Goal: Communication & Community: Answer question/provide support

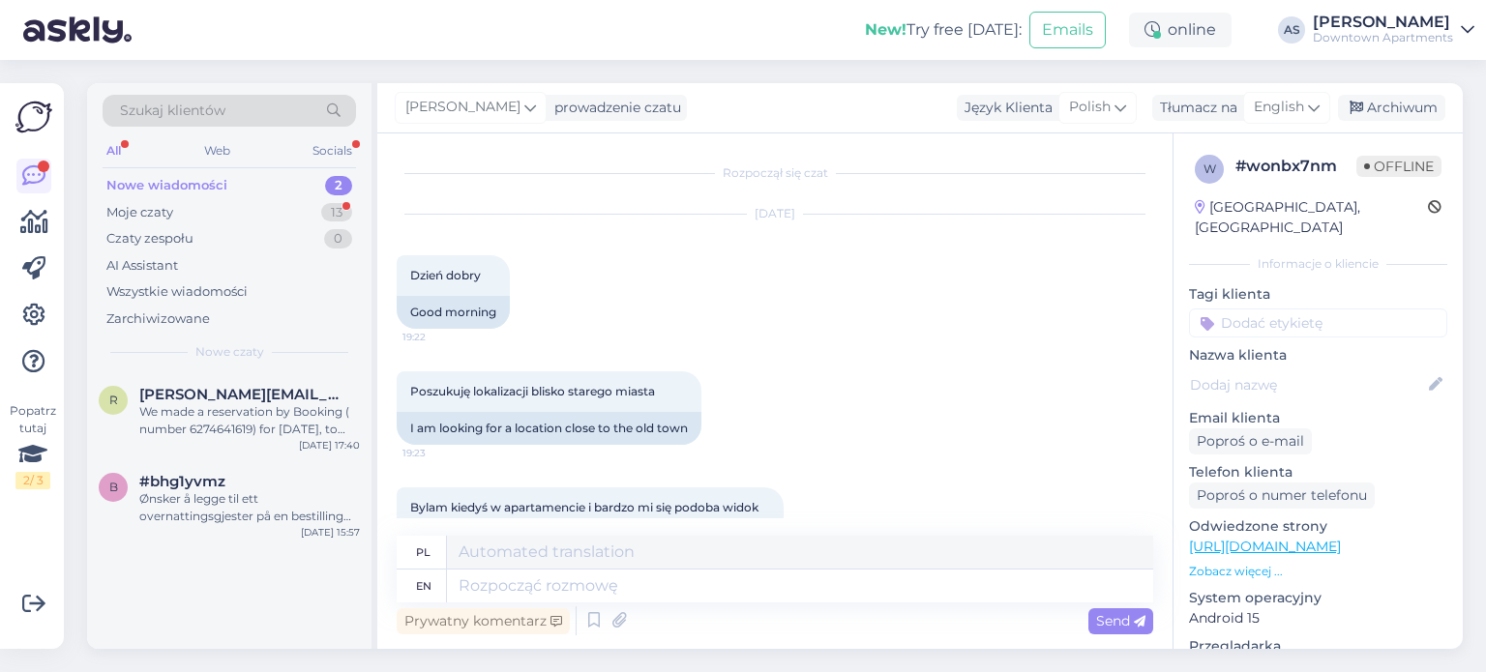
scroll to position [194, 0]
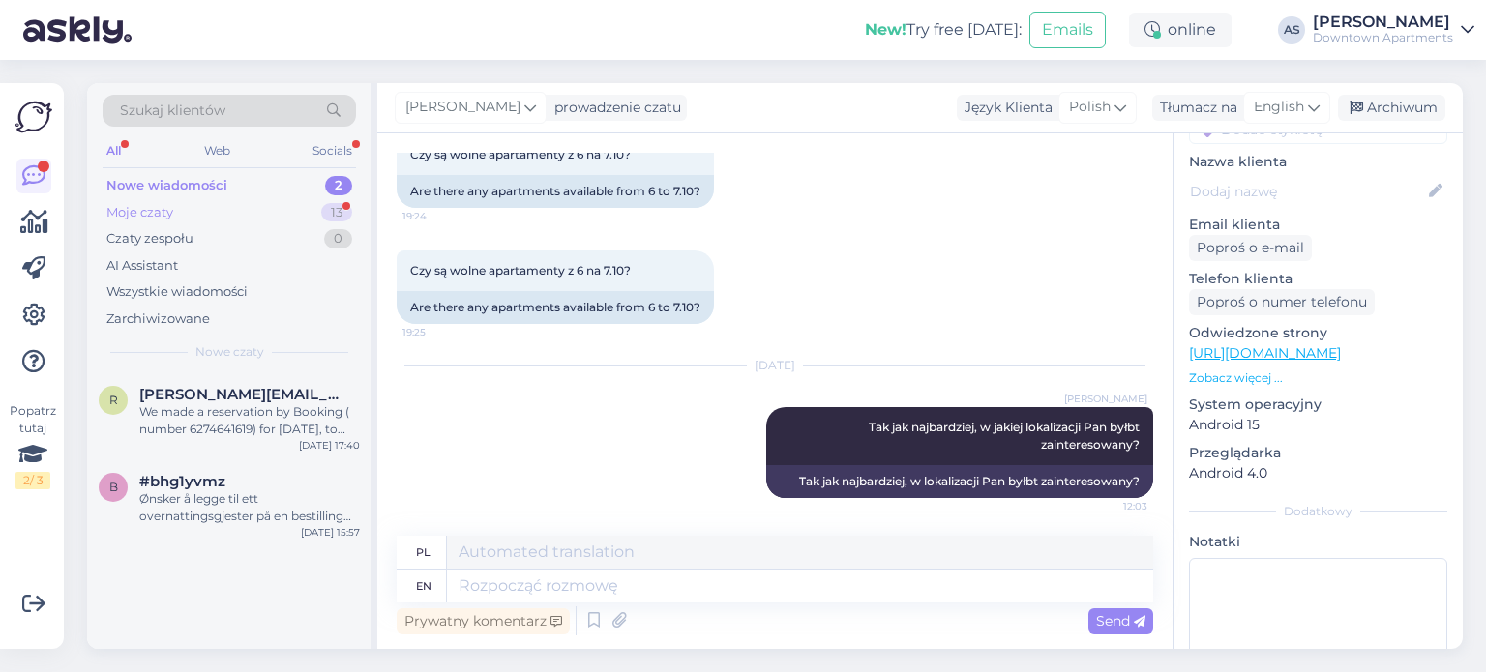
click at [197, 215] on div "Moje czaty 13" at bounding box center [230, 212] width 254 height 27
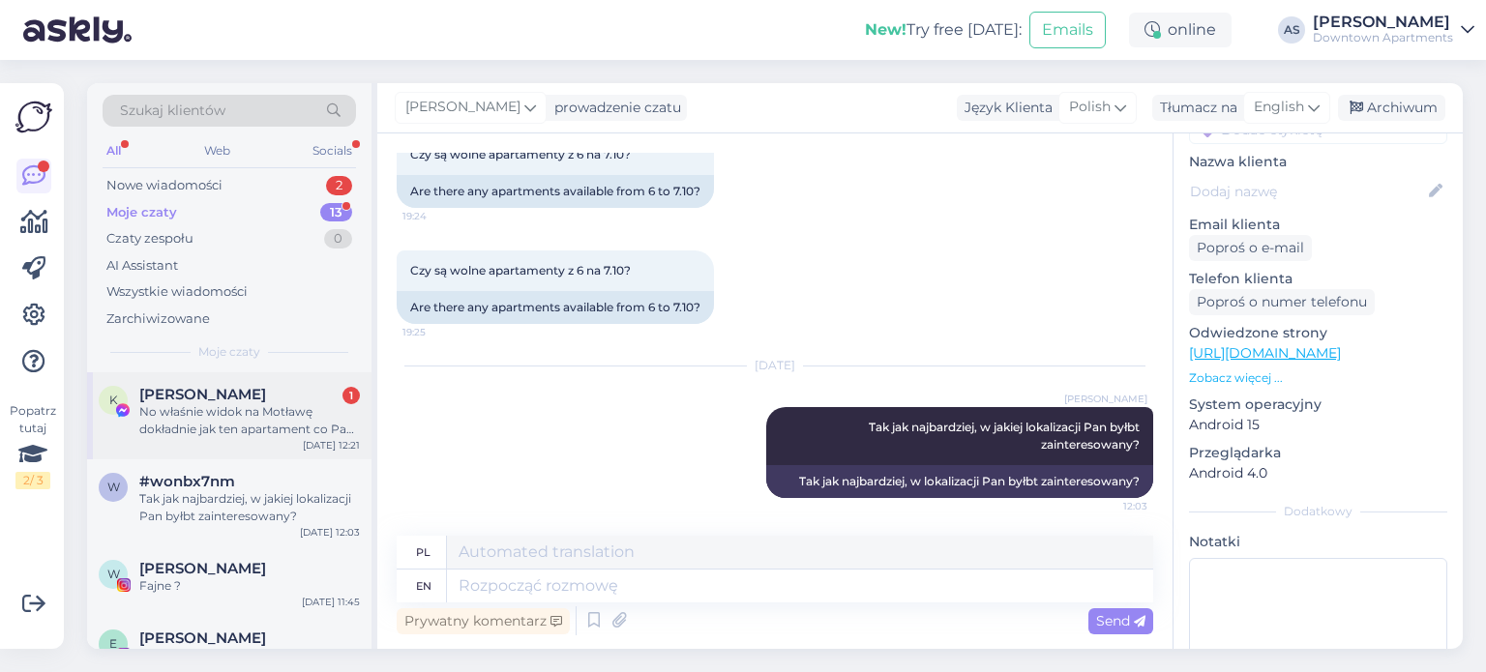
click at [260, 444] on div "K [PERSON_NAME] 1 No właśnie widok na Motławę dokładnie jak ten apartament co P…" at bounding box center [229, 416] width 284 height 87
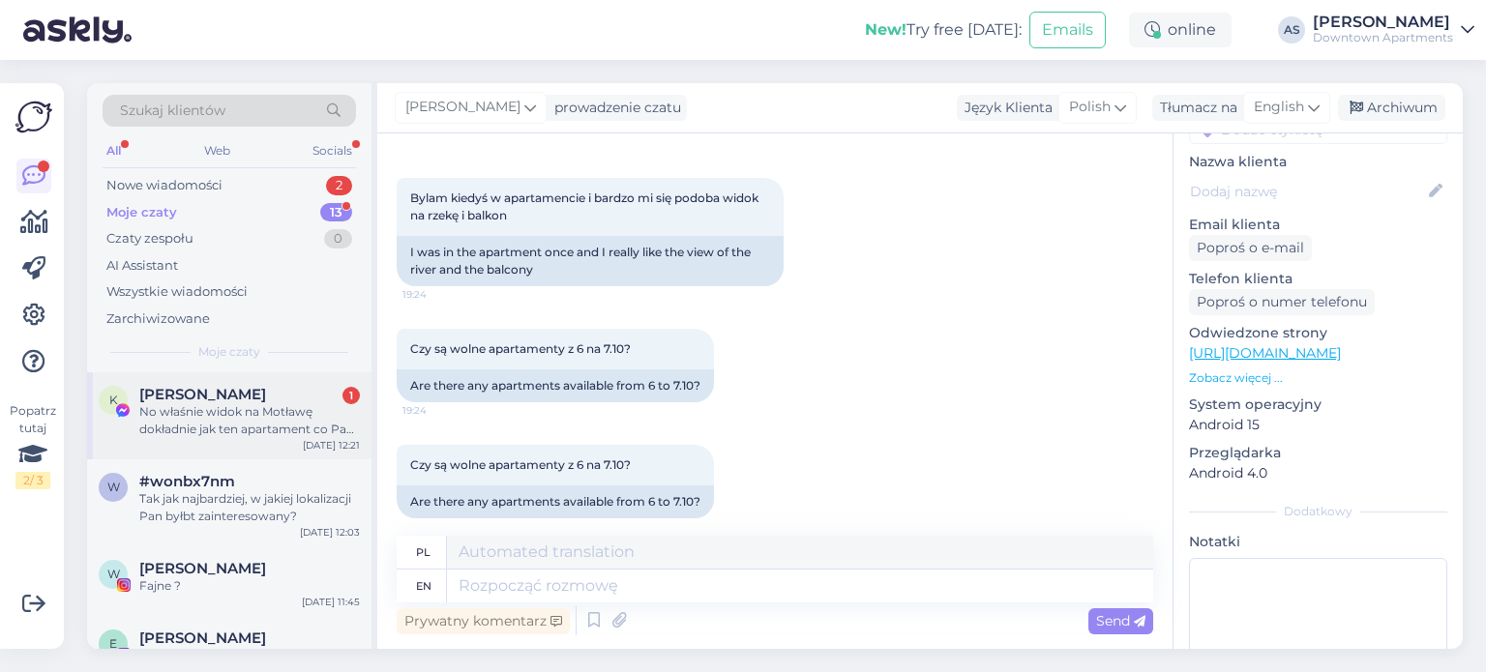
scroll to position [50, 0]
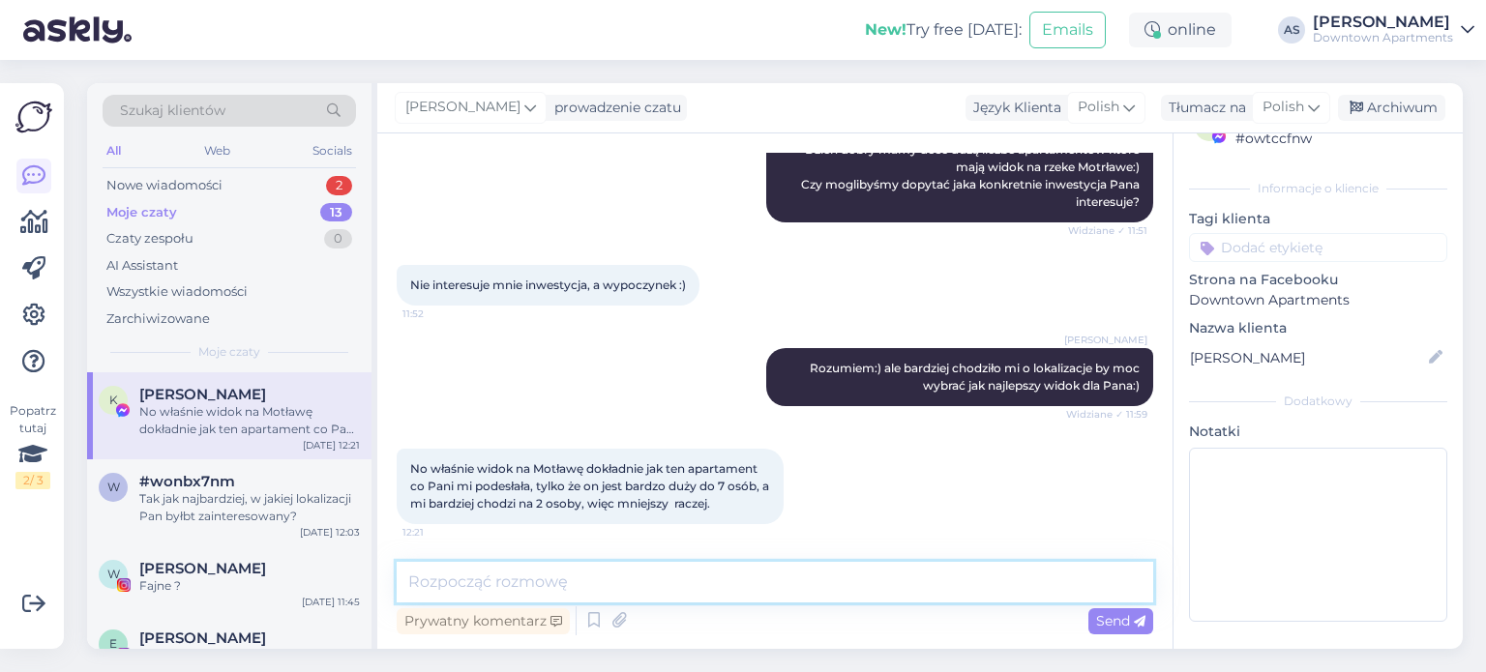
click at [554, 575] on textarea at bounding box center [775, 582] width 757 height 41
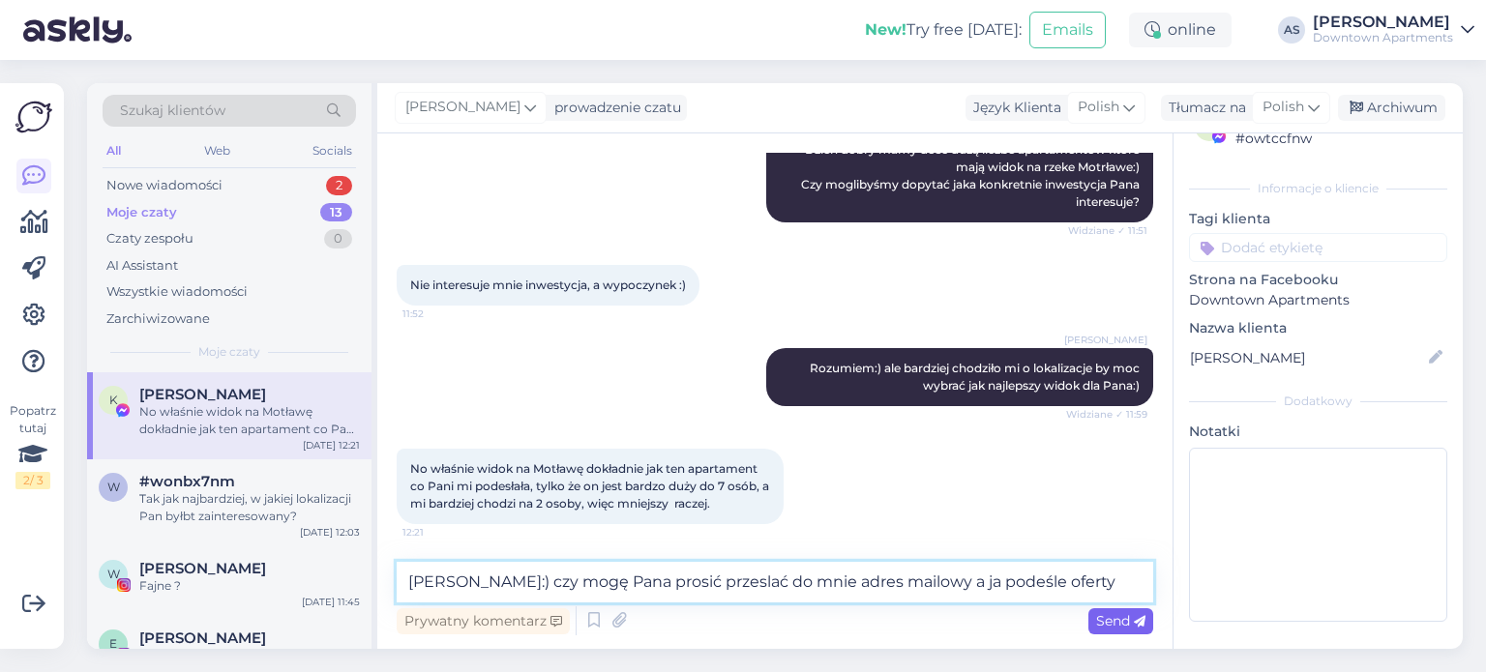
type textarea "[PERSON_NAME]:) czy mogę Pana prosić przeslać do mnie adres mailowy a ja podeśl…"
click at [1107, 617] on span "Send" at bounding box center [1120, 620] width 49 height 17
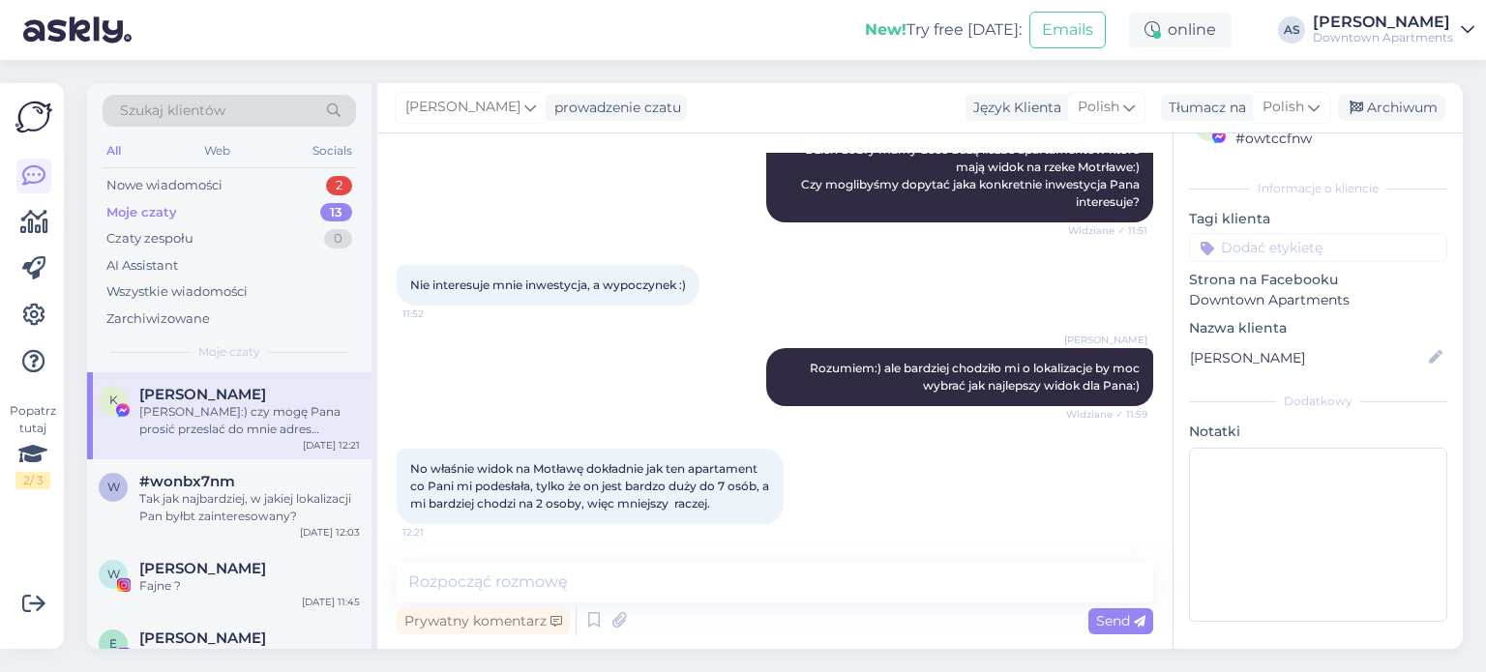
scroll to position [410, 0]
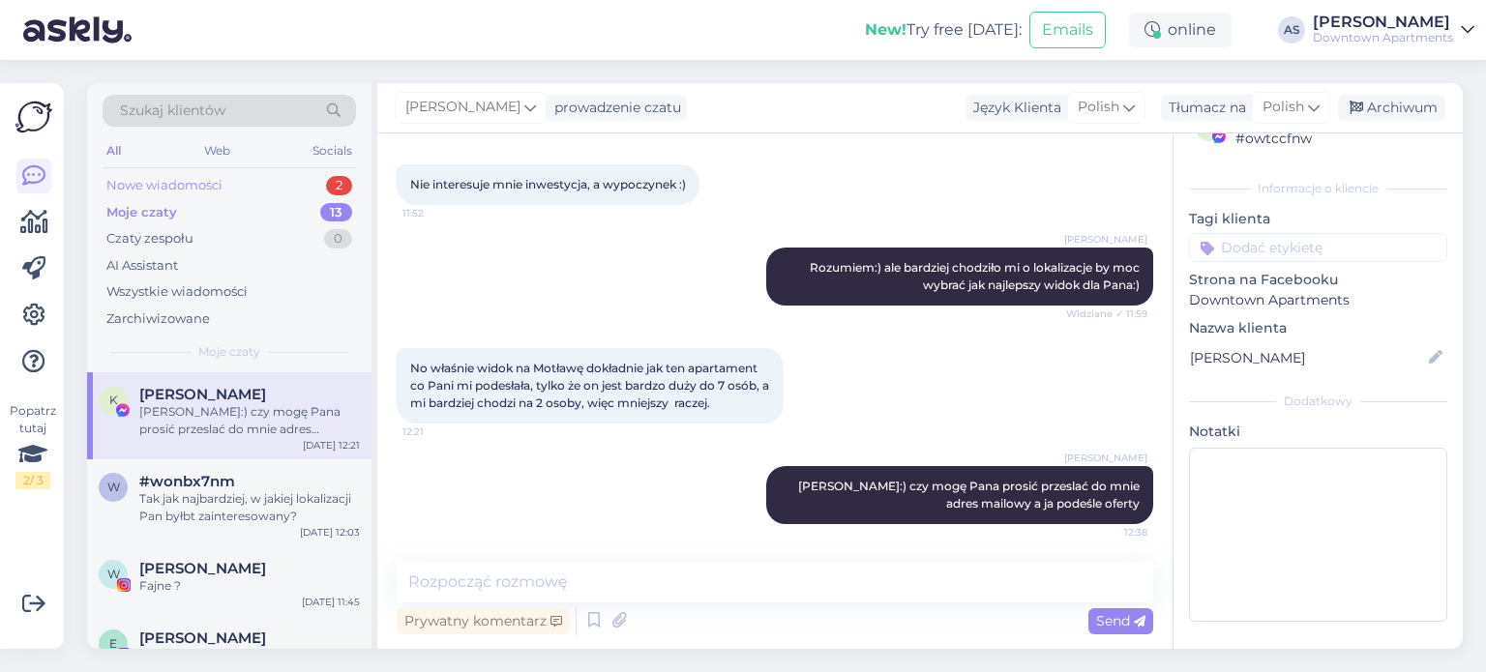
click at [252, 193] on div "Nowe wiadomości 2" at bounding box center [230, 185] width 254 height 27
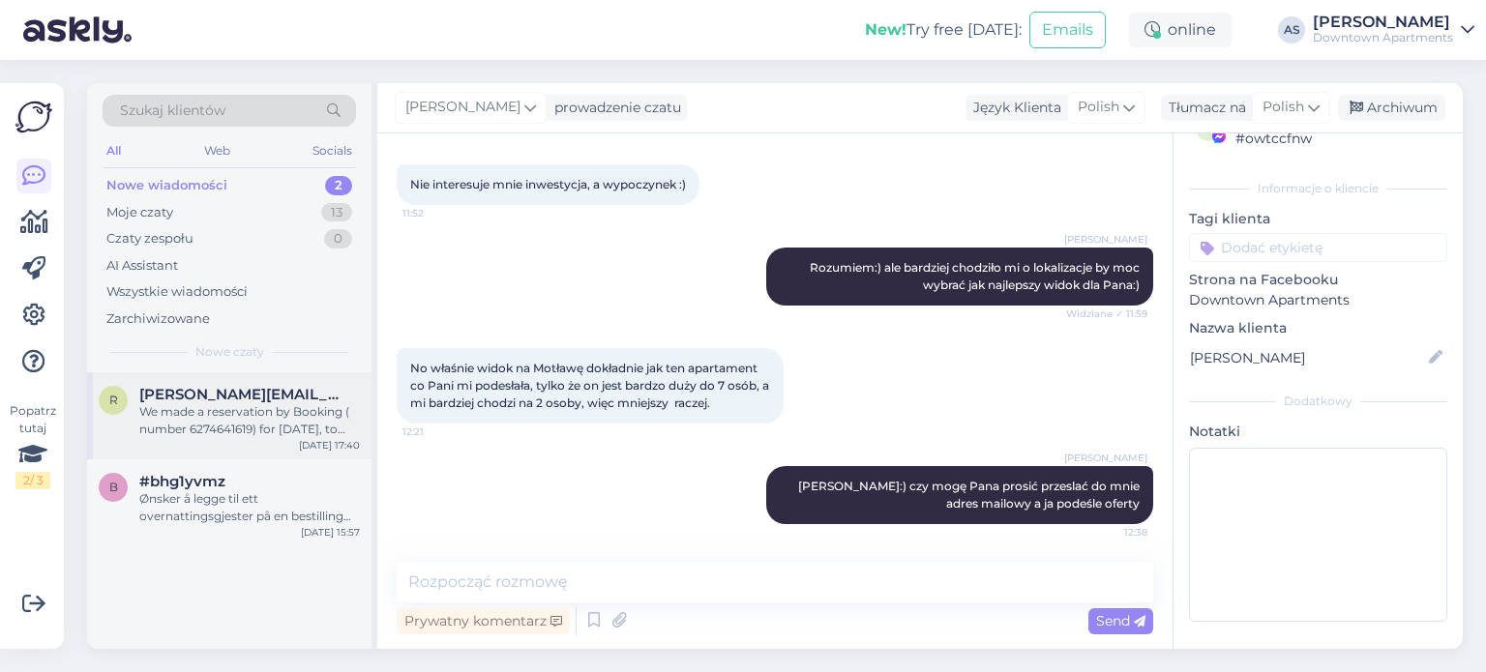
click at [247, 415] on div "We made a reservation by Booking ( number 6274641619) for [DATE], to [DATE]. Ca…" at bounding box center [249, 420] width 221 height 35
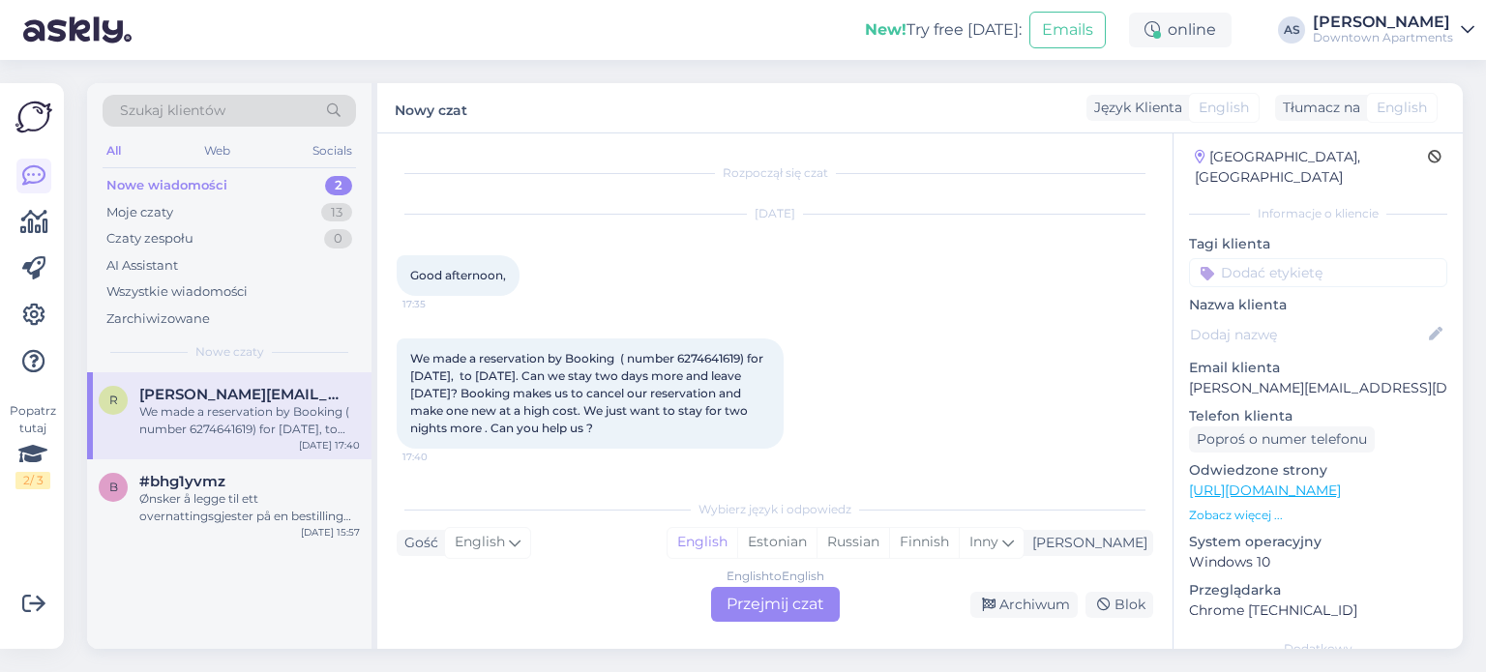
scroll to position [194, 0]
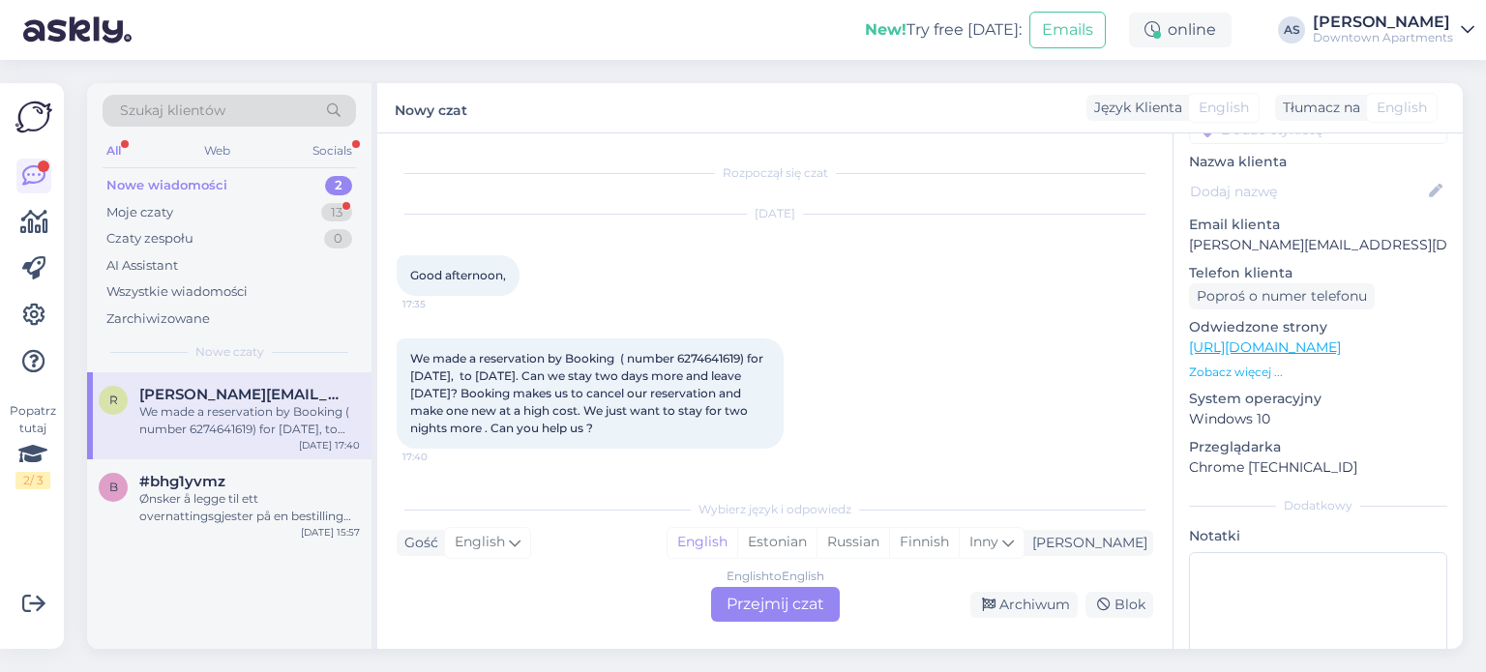
click at [200, 179] on div "Nowe wiadomości" at bounding box center [166, 185] width 121 height 19
click at [199, 207] on div "Moje czaty 13" at bounding box center [230, 212] width 254 height 27
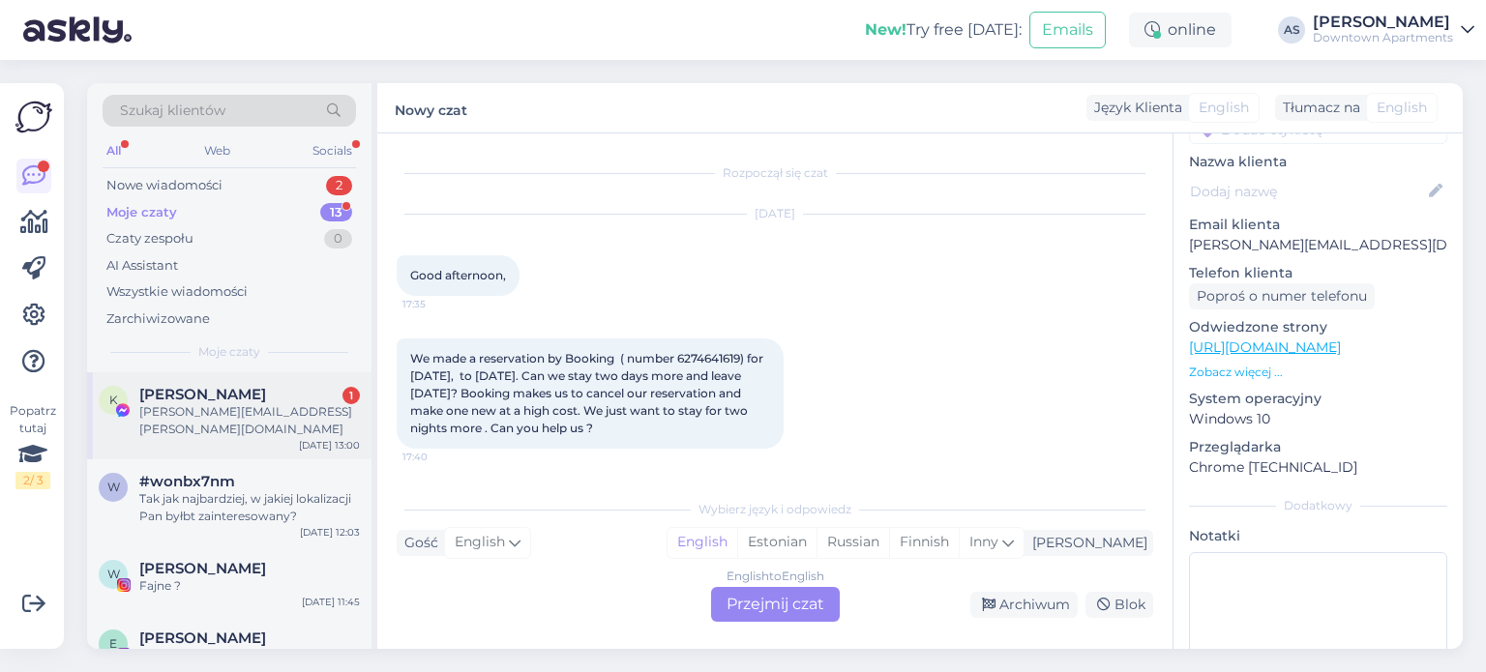
click at [216, 403] on div "[PERSON_NAME][EMAIL_ADDRESS][PERSON_NAME][DOMAIN_NAME]" at bounding box center [249, 420] width 221 height 35
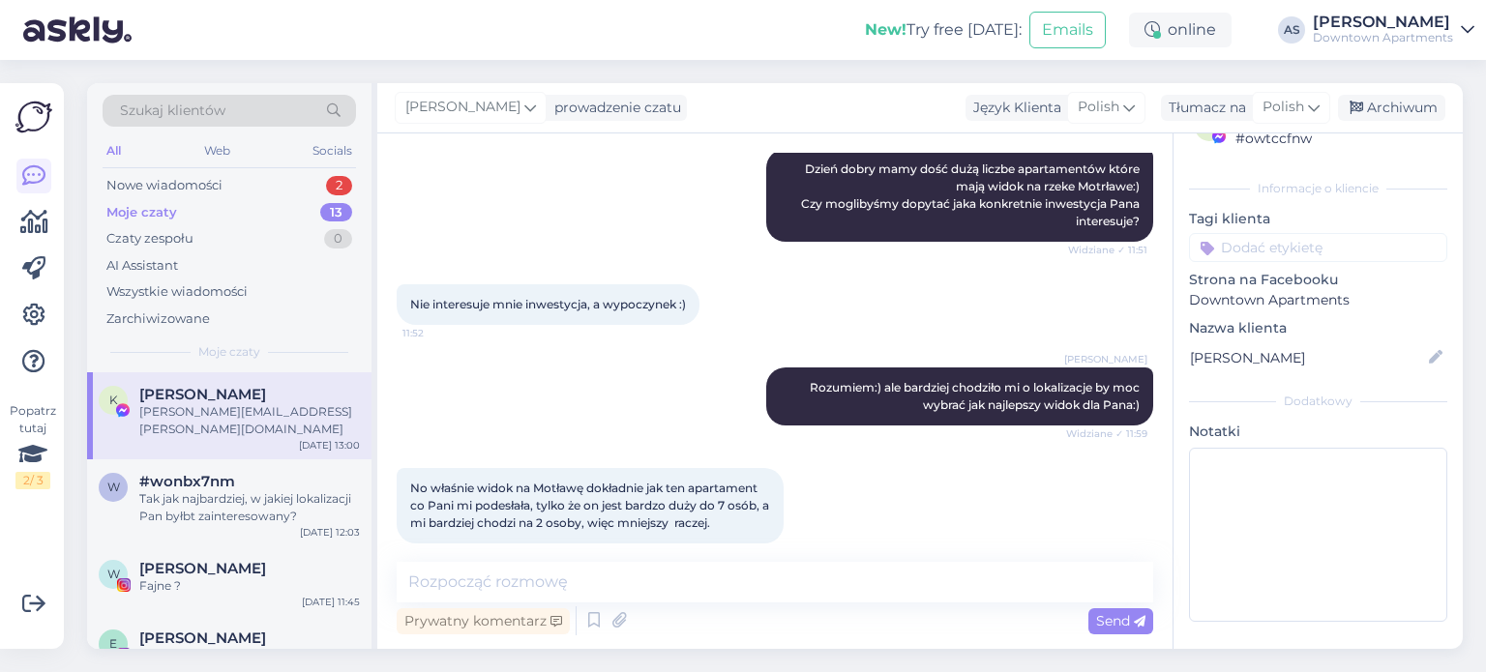
scroll to position [493, 0]
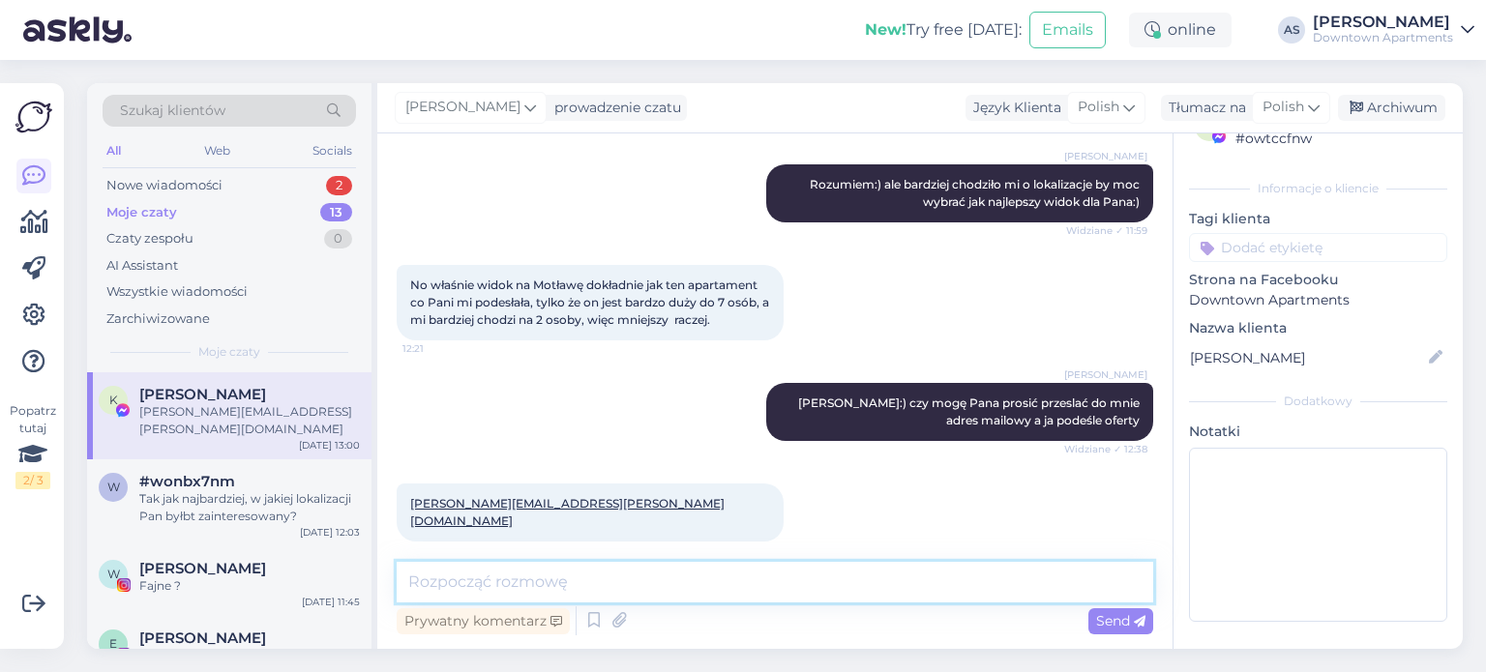
click at [681, 579] on textarea at bounding box center [775, 582] width 757 height 41
type textarea "Poprosze jeszcze o termin"
click at [1135, 631] on div "Send" at bounding box center [1121, 622] width 65 height 26
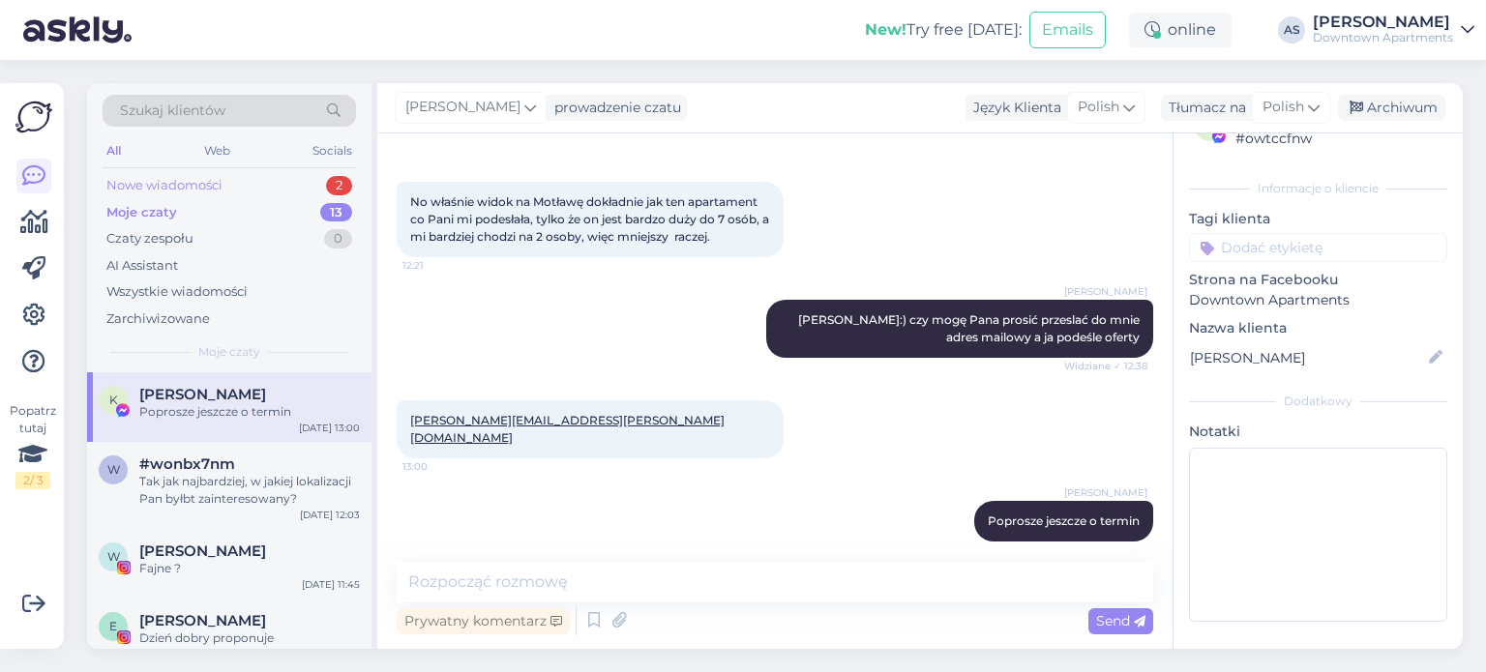
click at [164, 187] on div "Nowe wiadomości" at bounding box center [164, 185] width 116 height 19
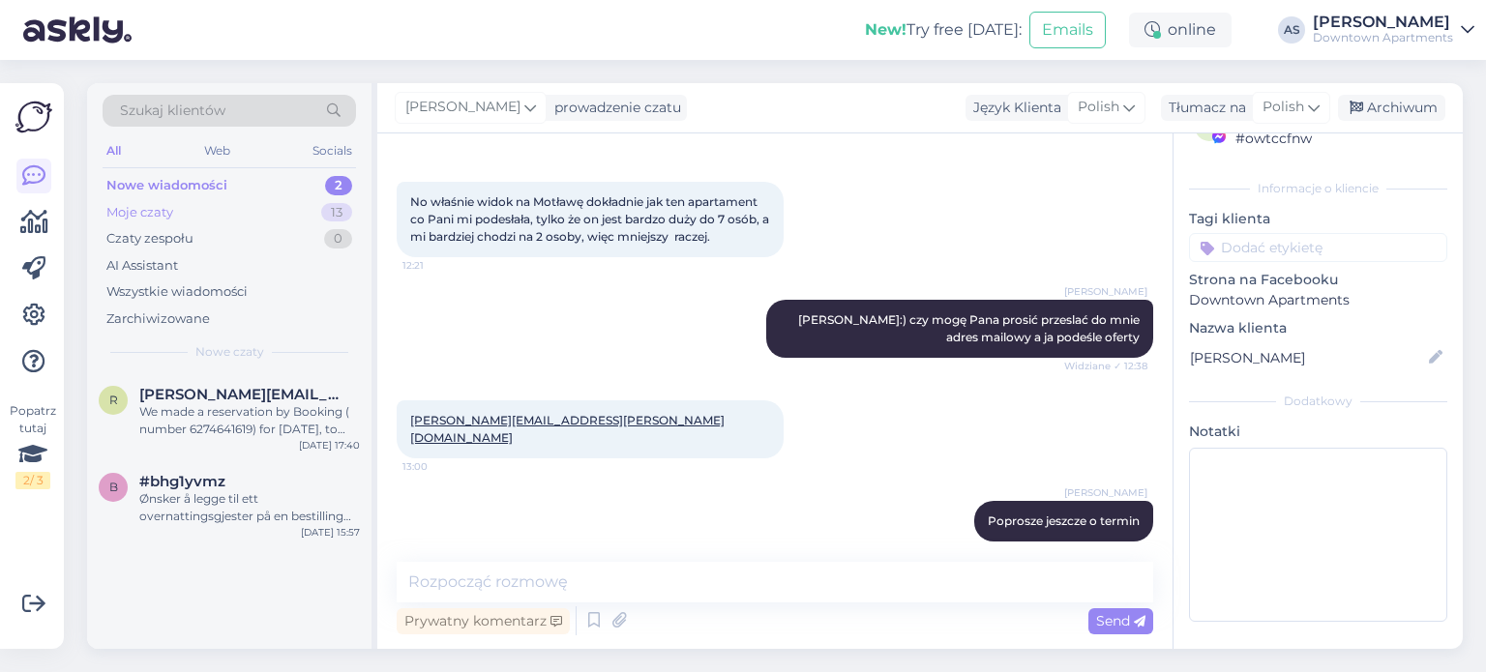
click at [165, 210] on div "Moje czaty" at bounding box center [139, 212] width 67 height 19
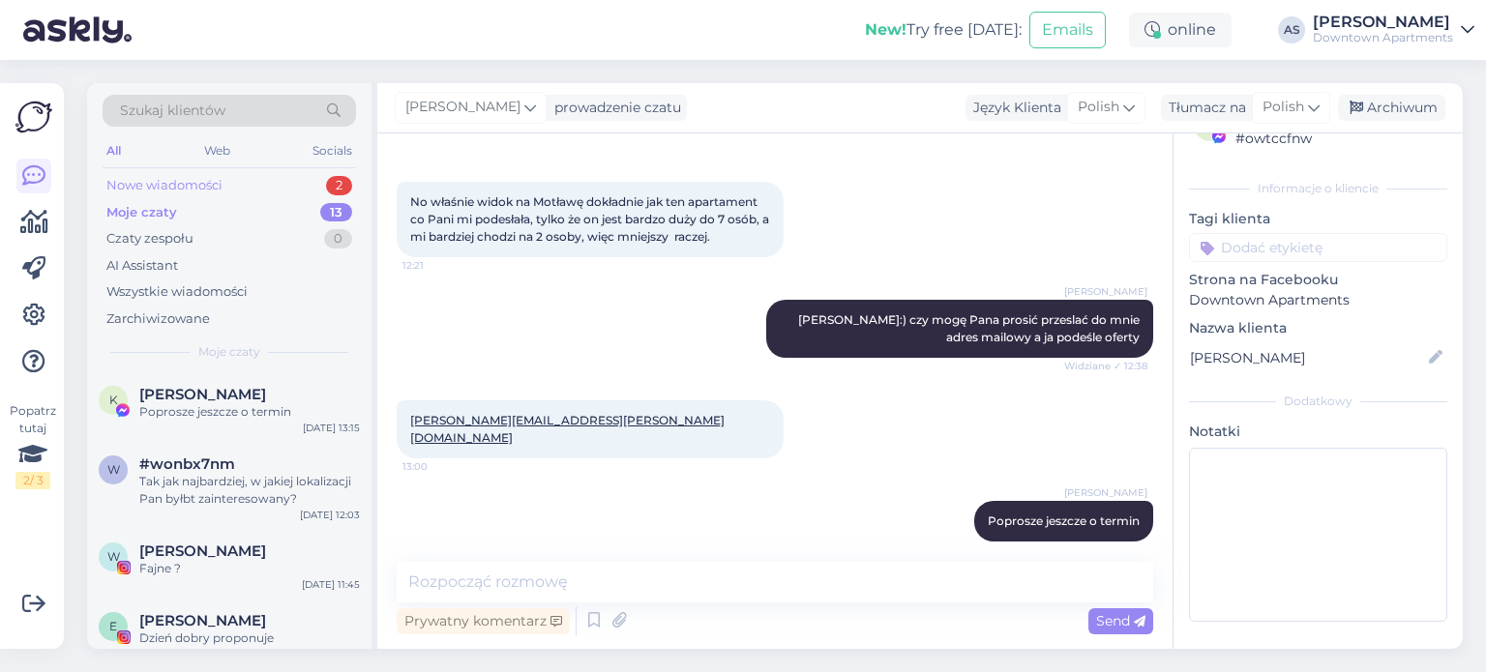
click at [211, 177] on div "Nowe wiadomości" at bounding box center [164, 185] width 116 height 19
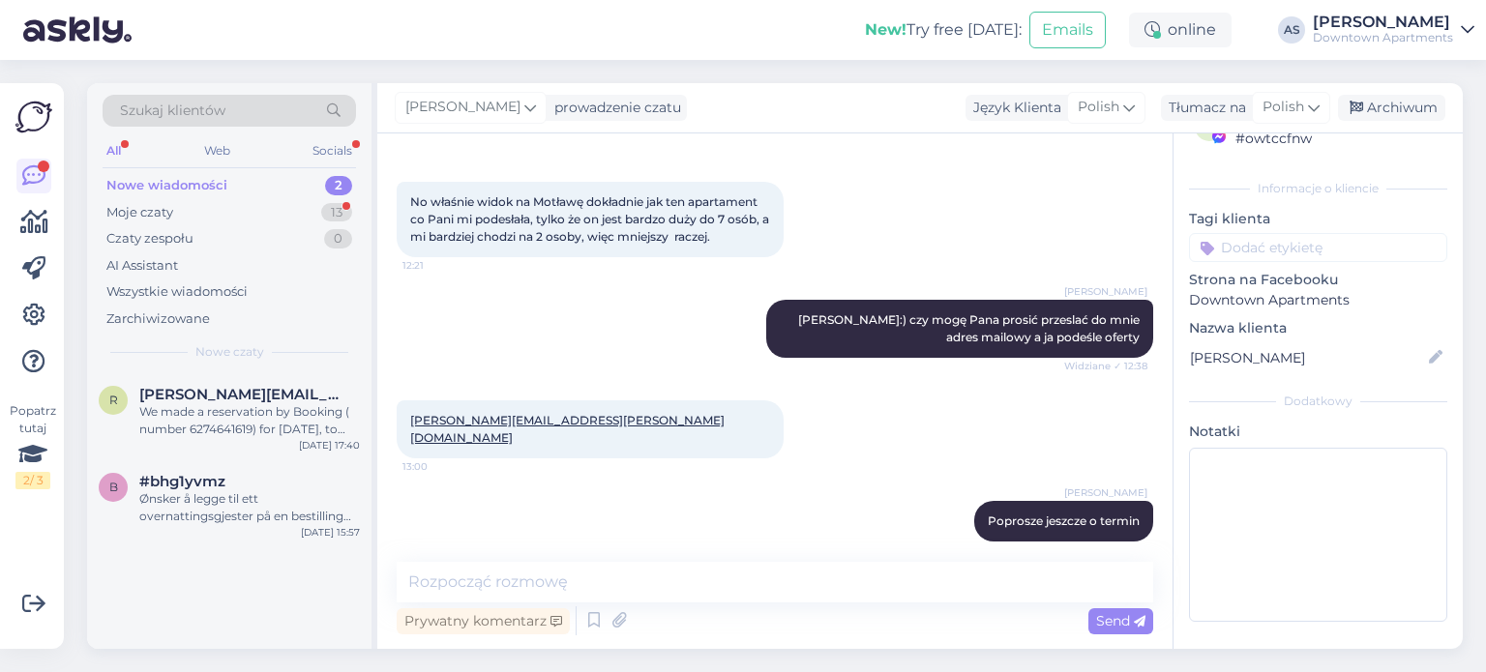
scroll to position [660, 0]
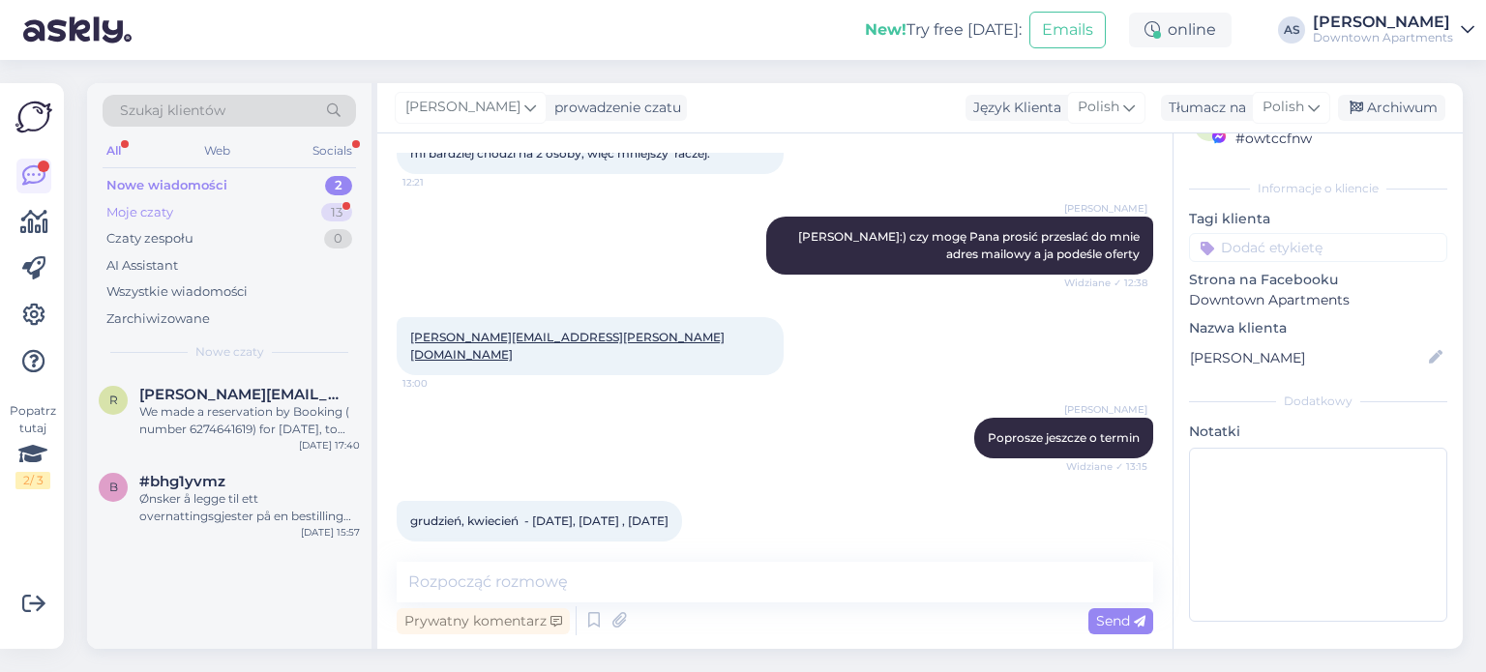
click at [275, 215] on div "Moje czaty 13" at bounding box center [230, 212] width 254 height 27
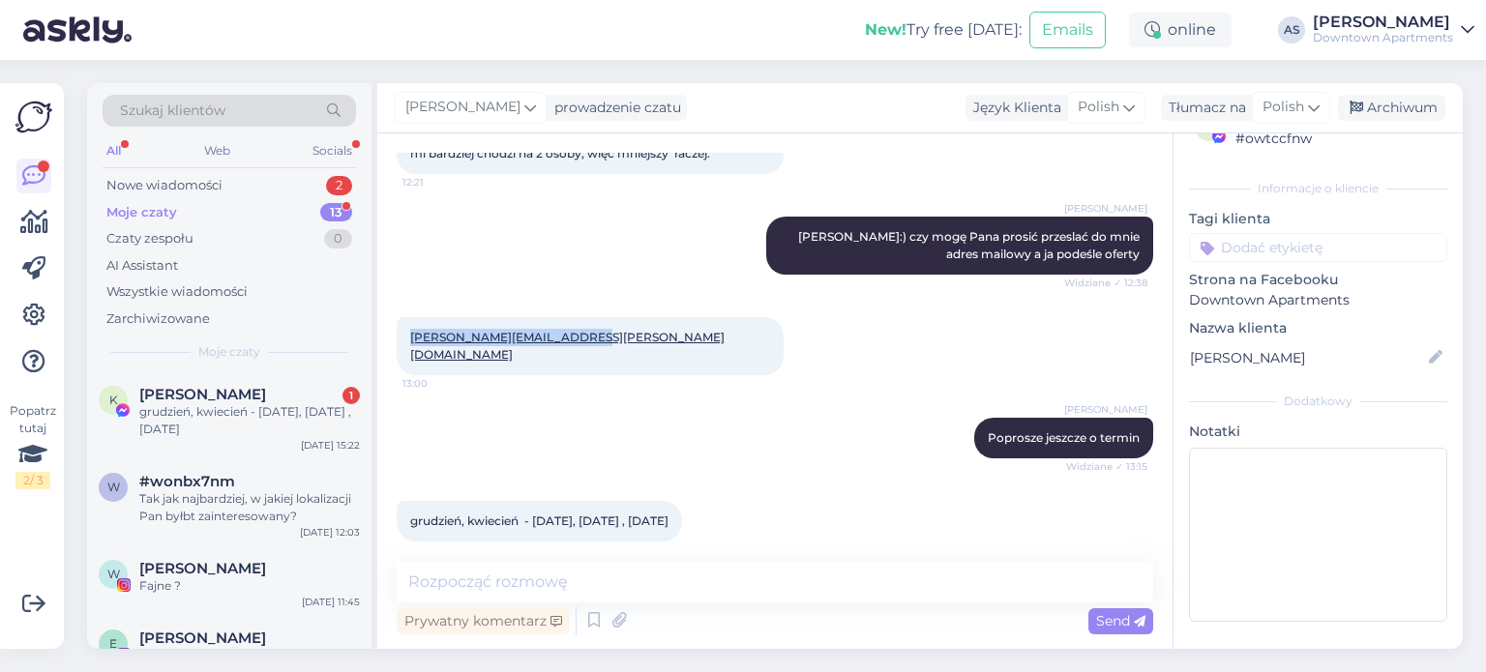
drag, startPoint x: 577, startPoint y: 336, endPoint x: 399, endPoint y: 335, distance: 178.0
click at [399, 335] on div "[PERSON_NAME][EMAIL_ADDRESS][PERSON_NAME][DOMAIN_NAME] 13:00" at bounding box center [590, 346] width 387 height 58
copy link "[PERSON_NAME][EMAIL_ADDRESS][PERSON_NAME][DOMAIN_NAME]"
click at [639, 580] on textarea at bounding box center [775, 582] width 757 height 41
type textarea "O"
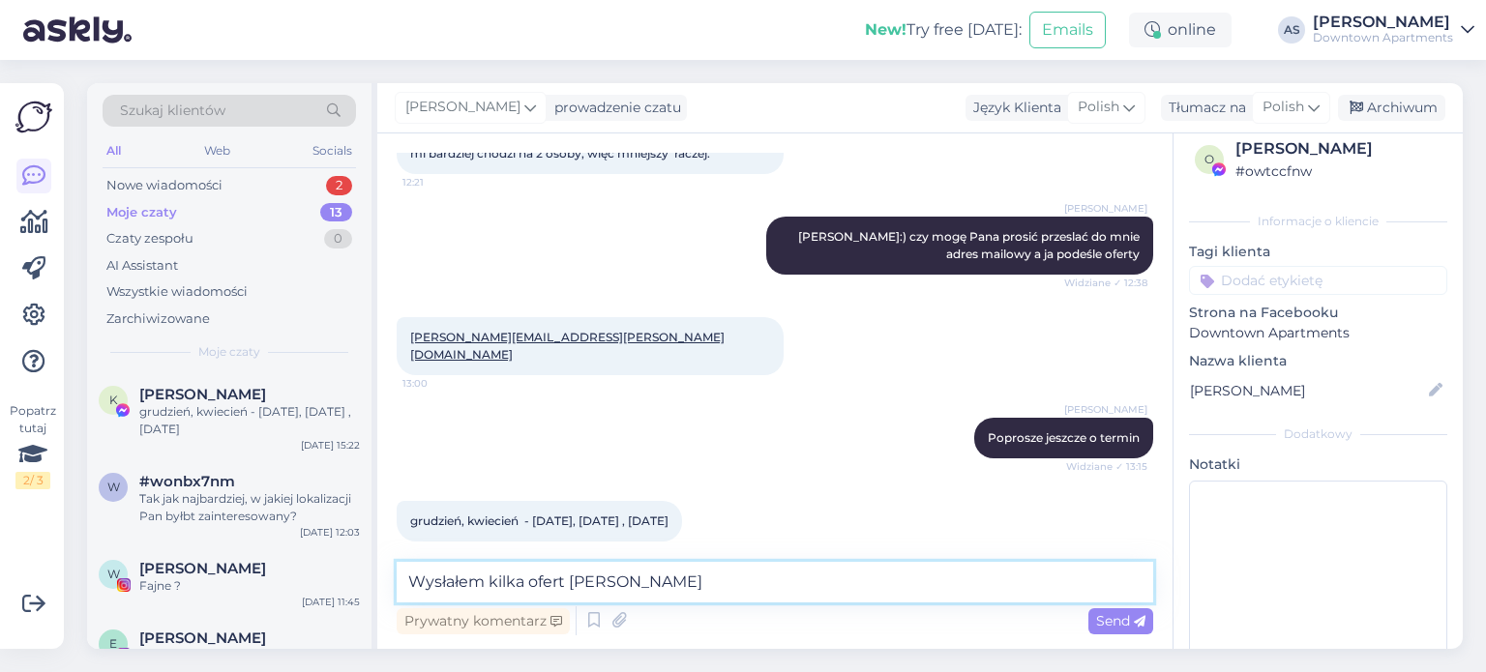
scroll to position [0, 0]
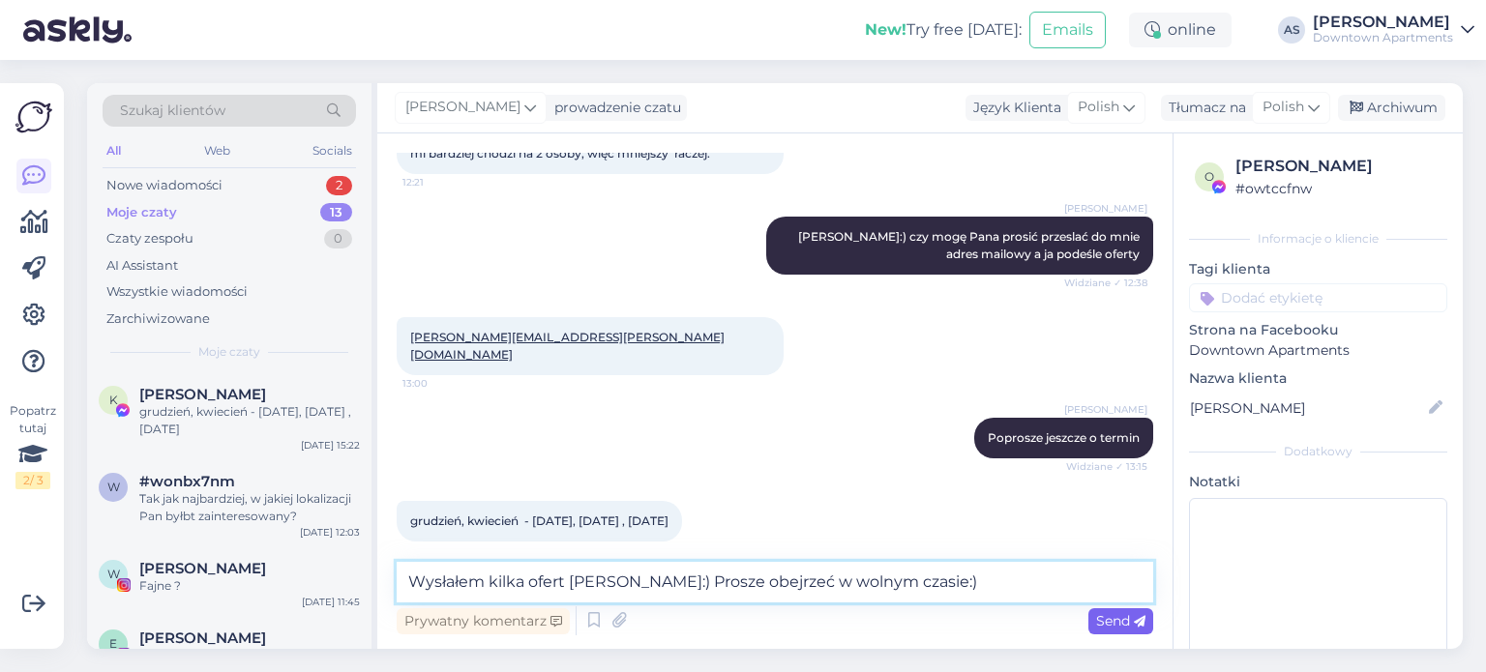
type textarea "Wysłałem kilka ofert [PERSON_NAME]:) Prosze obejrzeć w wolnym czasie:)"
click at [1143, 622] on icon at bounding box center [1140, 622] width 12 height 12
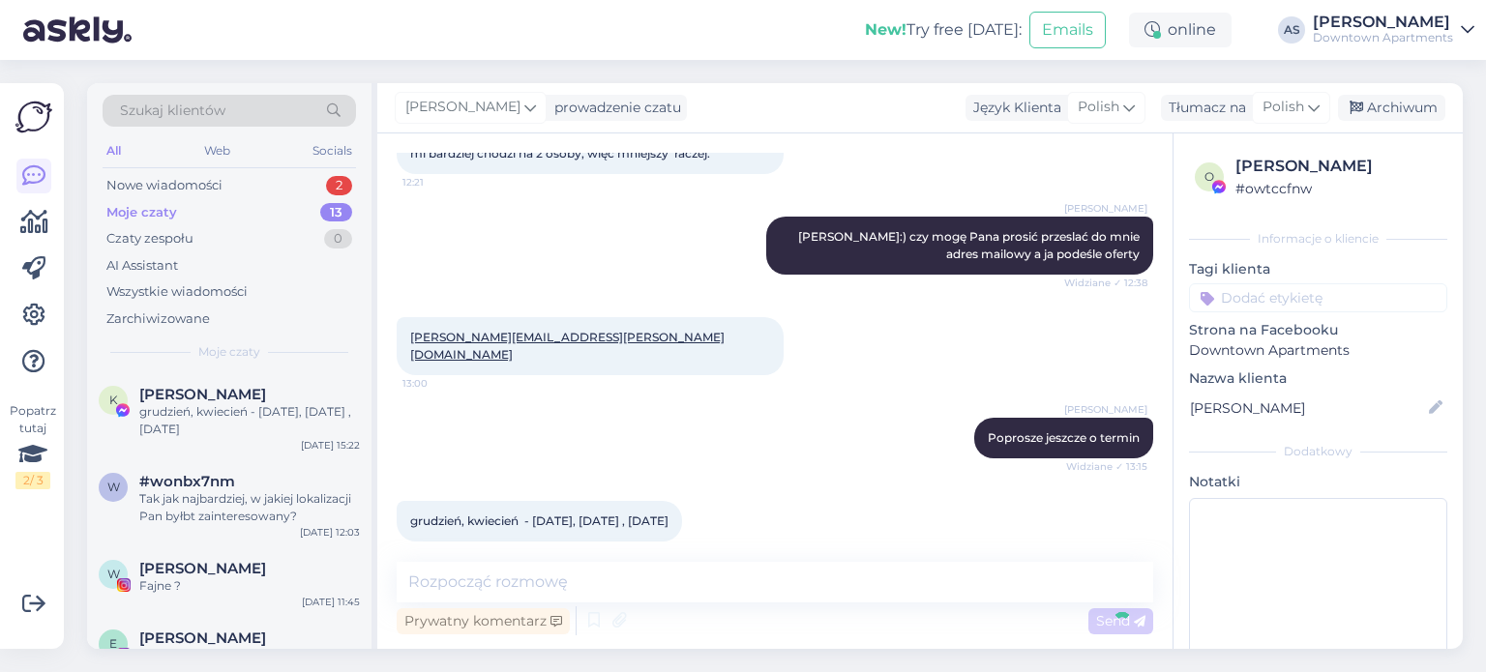
scroll to position [761, 0]
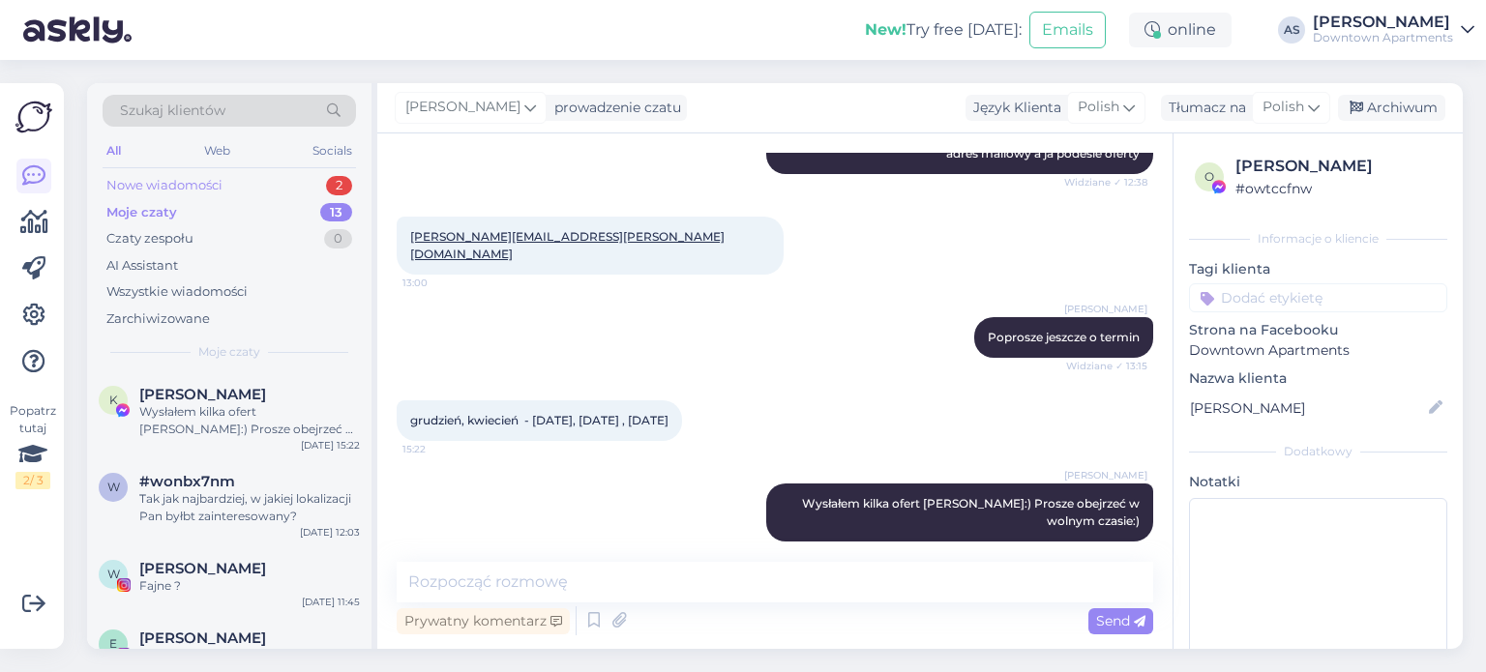
click at [223, 176] on div "Nowe wiadomości 2" at bounding box center [230, 185] width 254 height 27
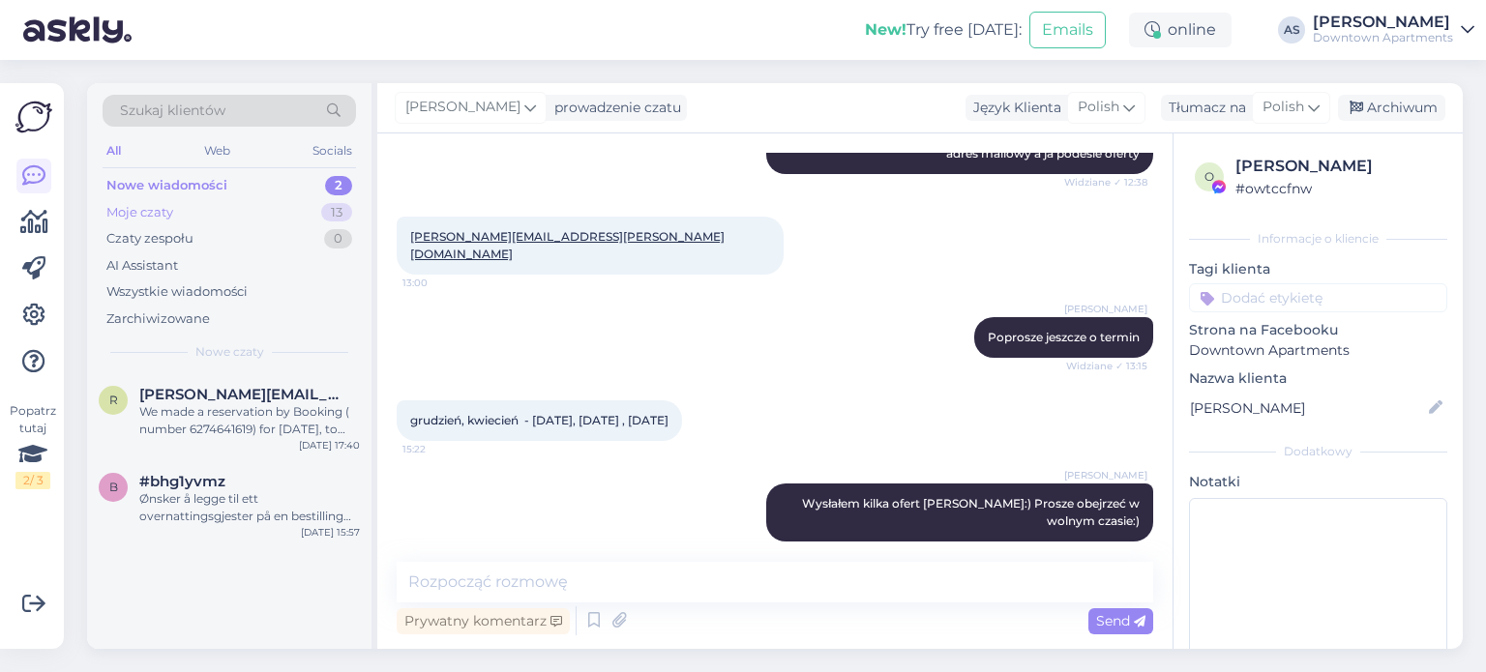
click at [151, 209] on div "Moje czaty" at bounding box center [139, 212] width 67 height 19
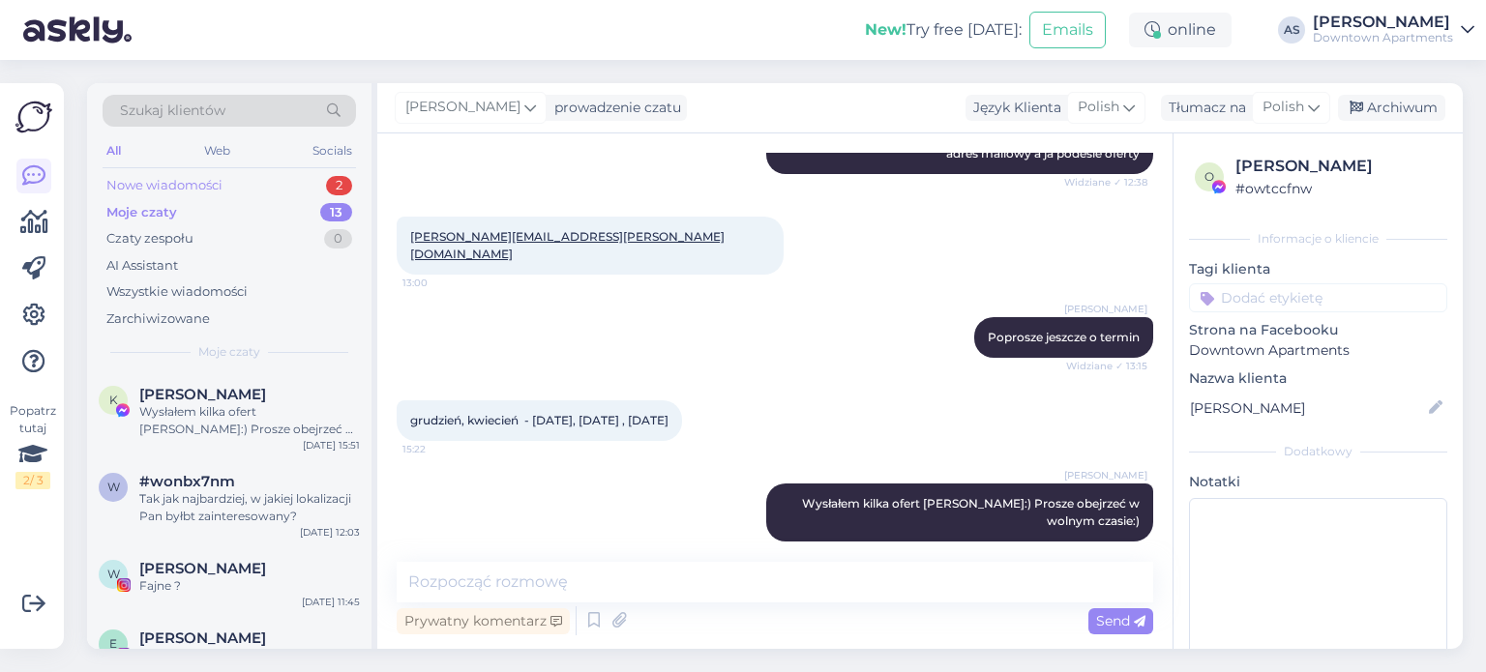
click at [171, 173] on div "Nowe wiadomości 2" at bounding box center [230, 185] width 254 height 27
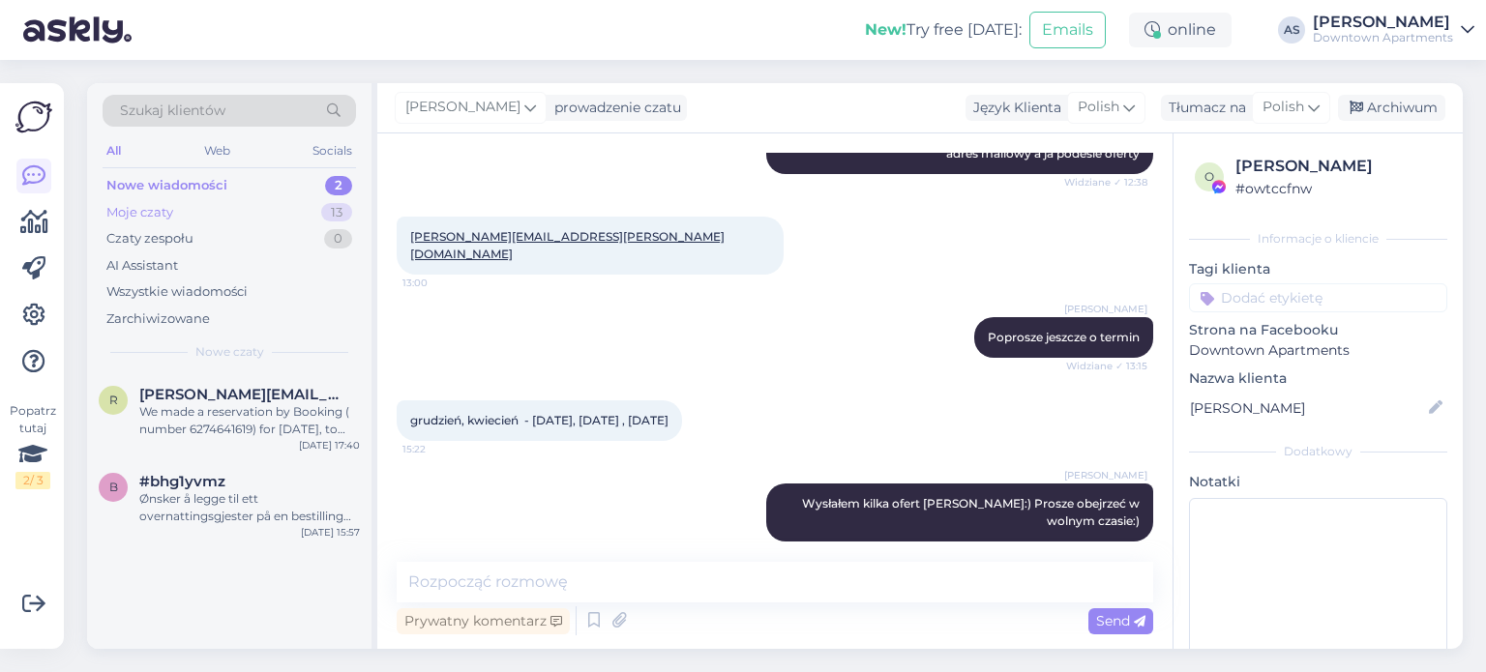
click at [158, 220] on div "Moje czaty" at bounding box center [139, 212] width 67 height 19
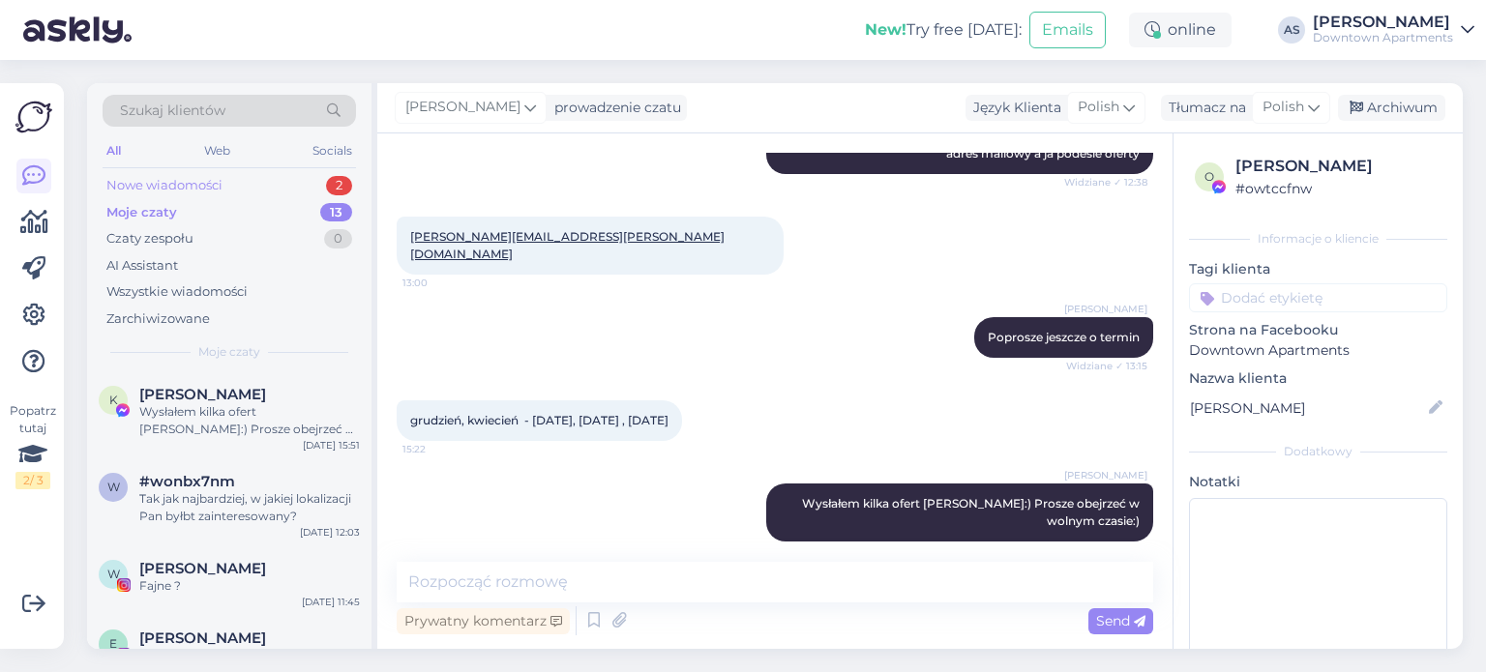
click at [160, 196] on div "Nowe wiadomości 2" at bounding box center [230, 185] width 254 height 27
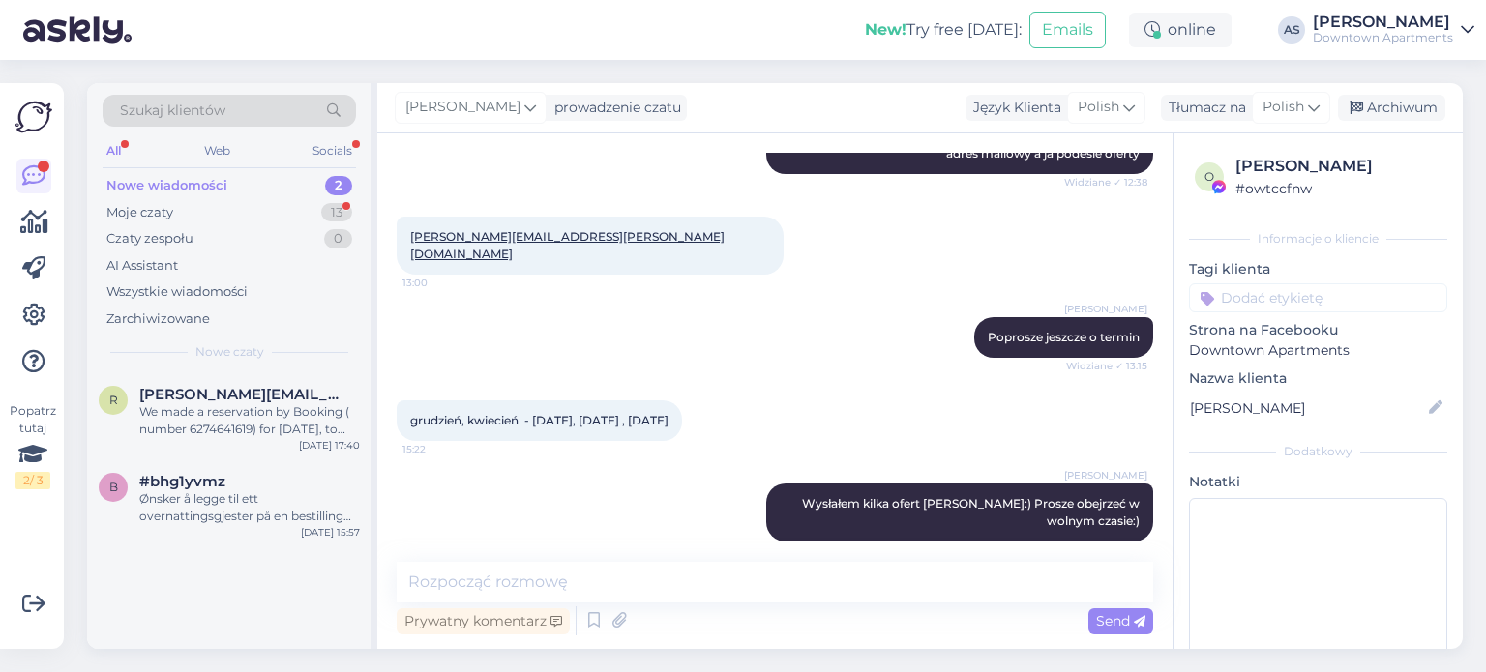
scroll to position [927, 0]
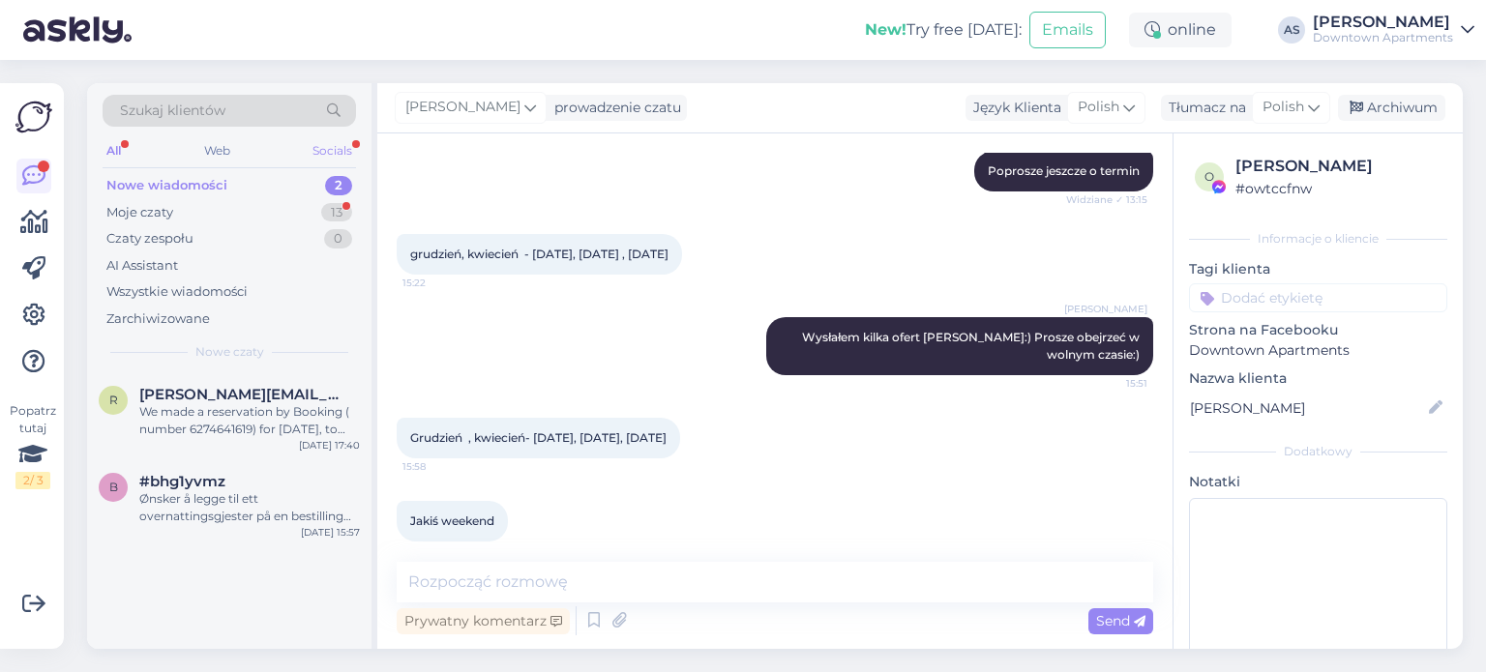
click at [330, 153] on div "Socials" at bounding box center [332, 150] width 47 height 25
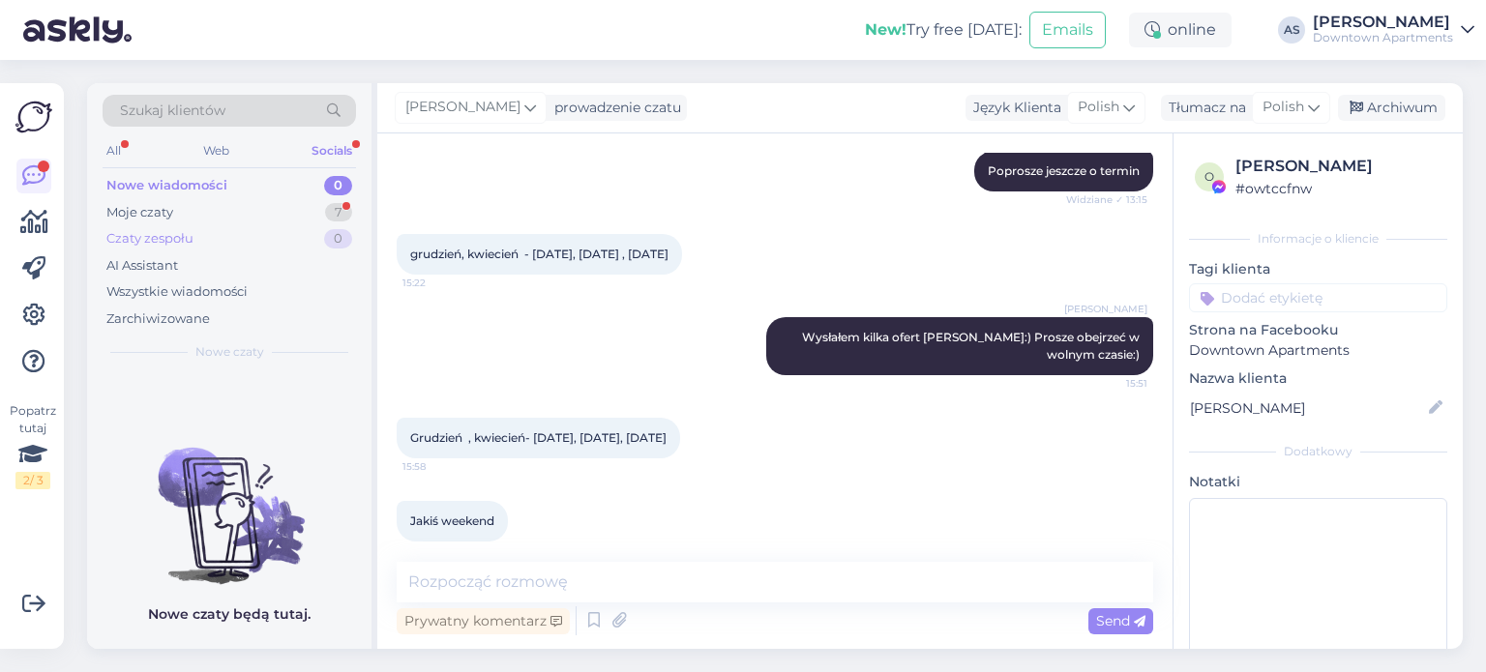
click at [205, 243] on div "Czaty zespołu 0" at bounding box center [230, 238] width 254 height 27
click at [211, 222] on div "Moje czaty 7" at bounding box center [230, 212] width 254 height 27
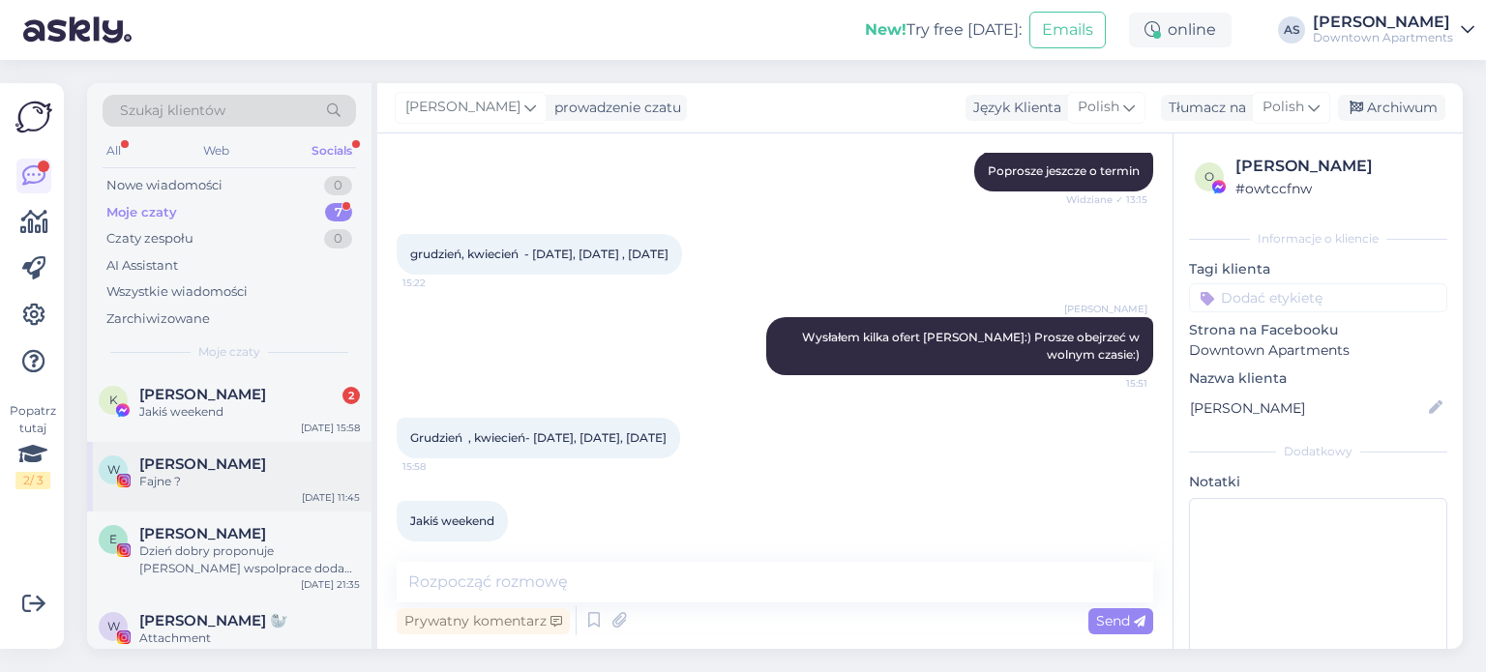
click at [252, 475] on div "Fajne ?" at bounding box center [249, 481] width 221 height 17
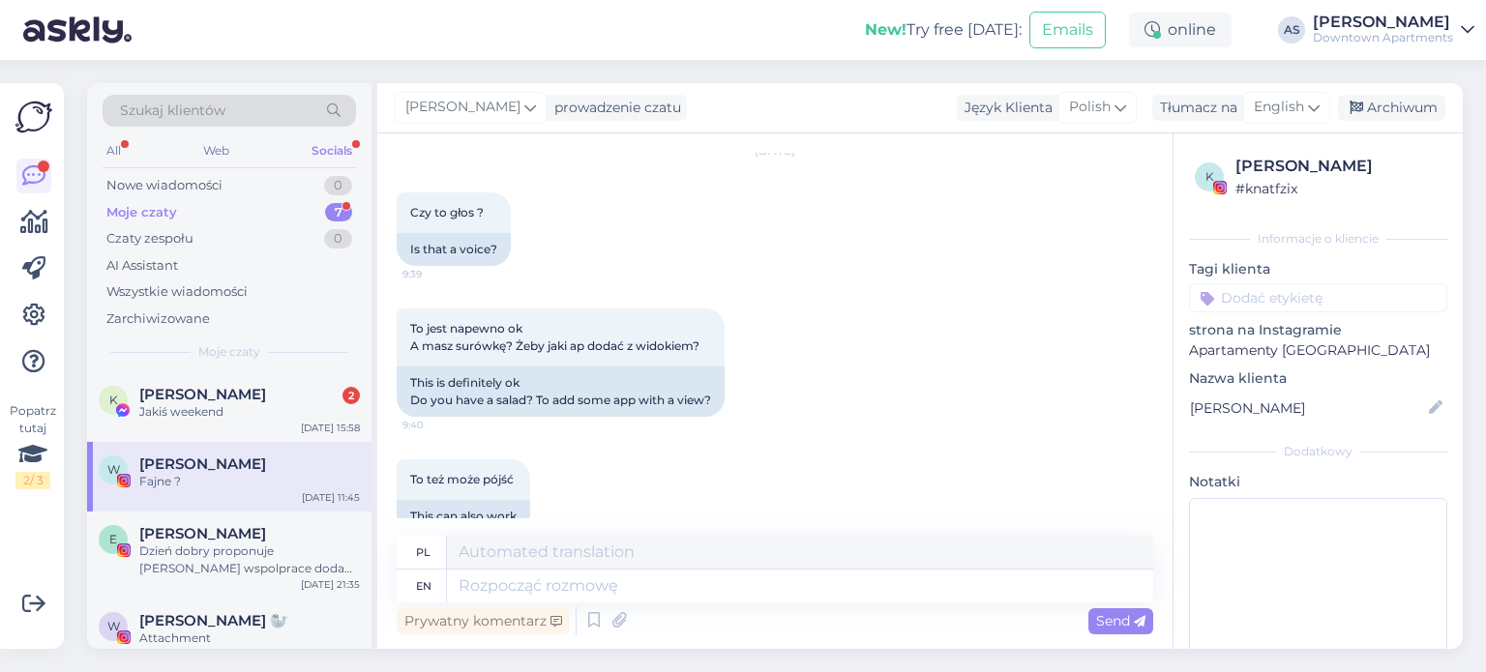
scroll to position [1418, 0]
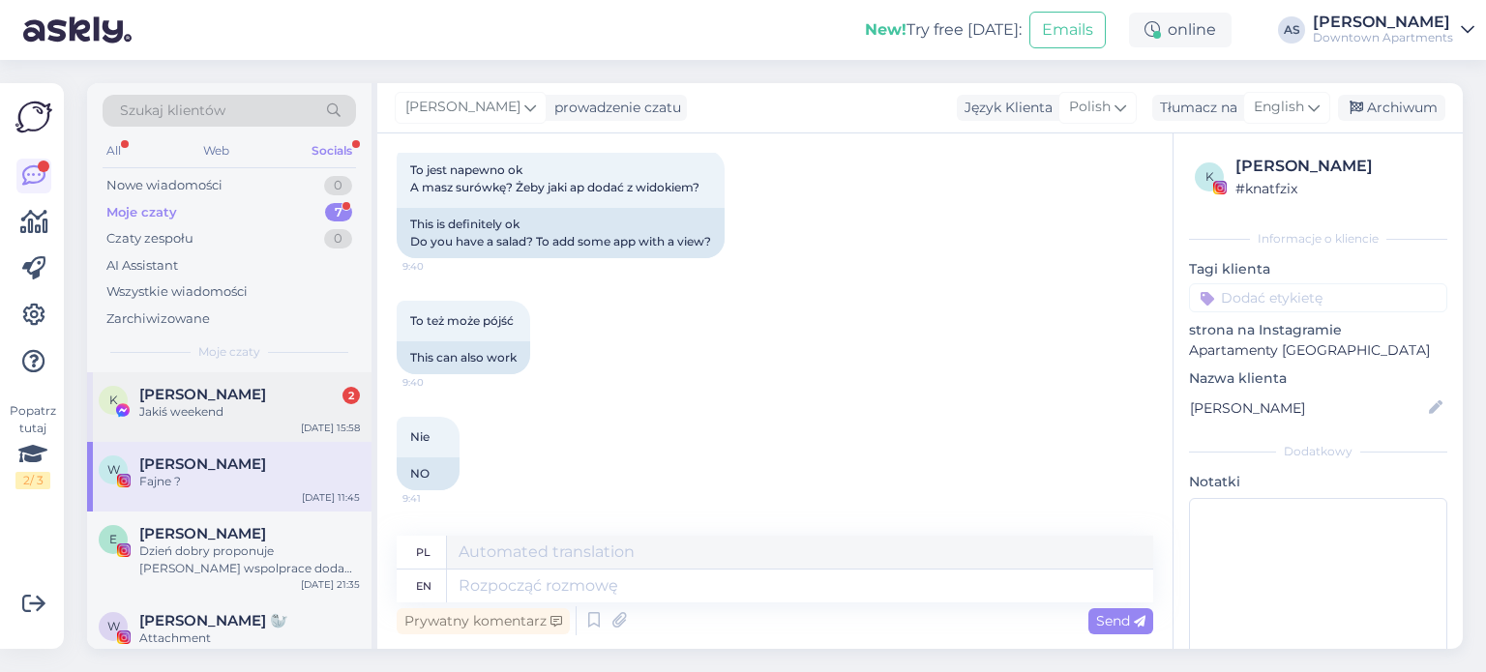
click at [256, 435] on div "K [PERSON_NAME] 2 Jakiś weekend [DATE] 15:58" at bounding box center [229, 408] width 284 height 70
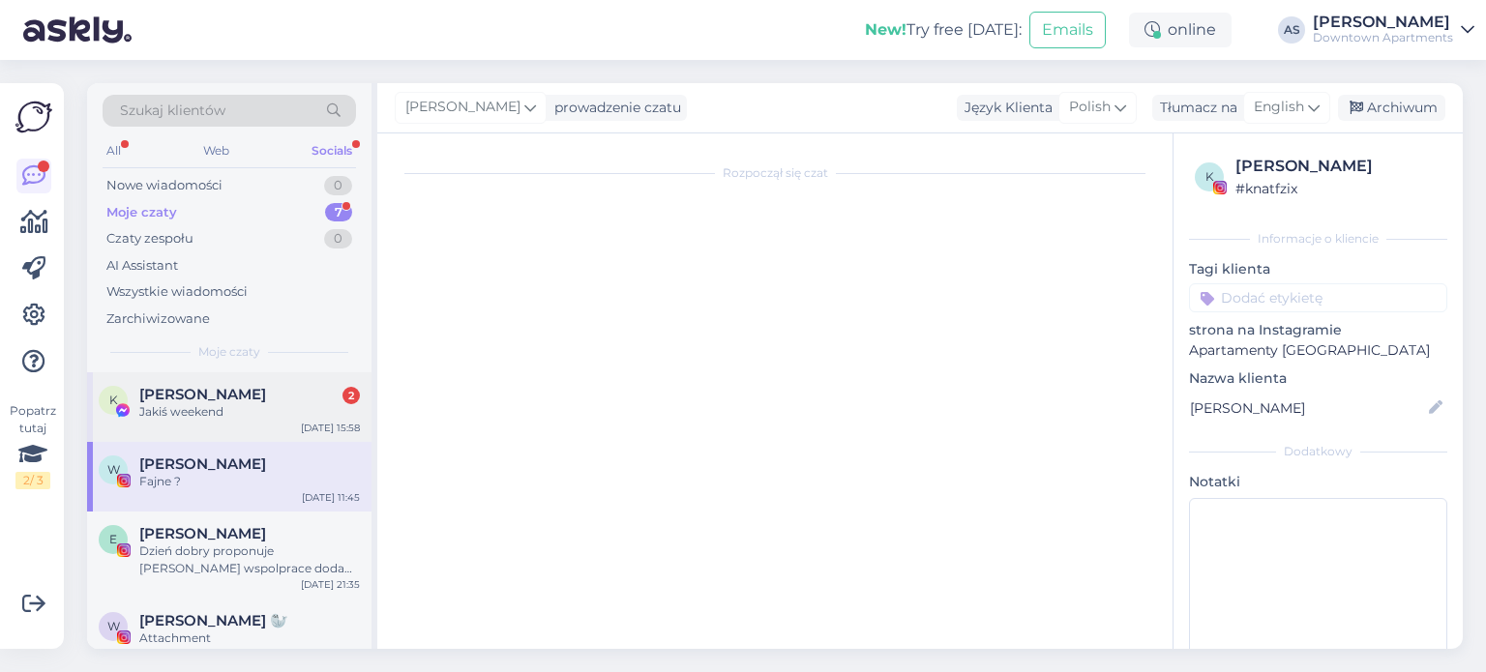
scroll to position [927, 0]
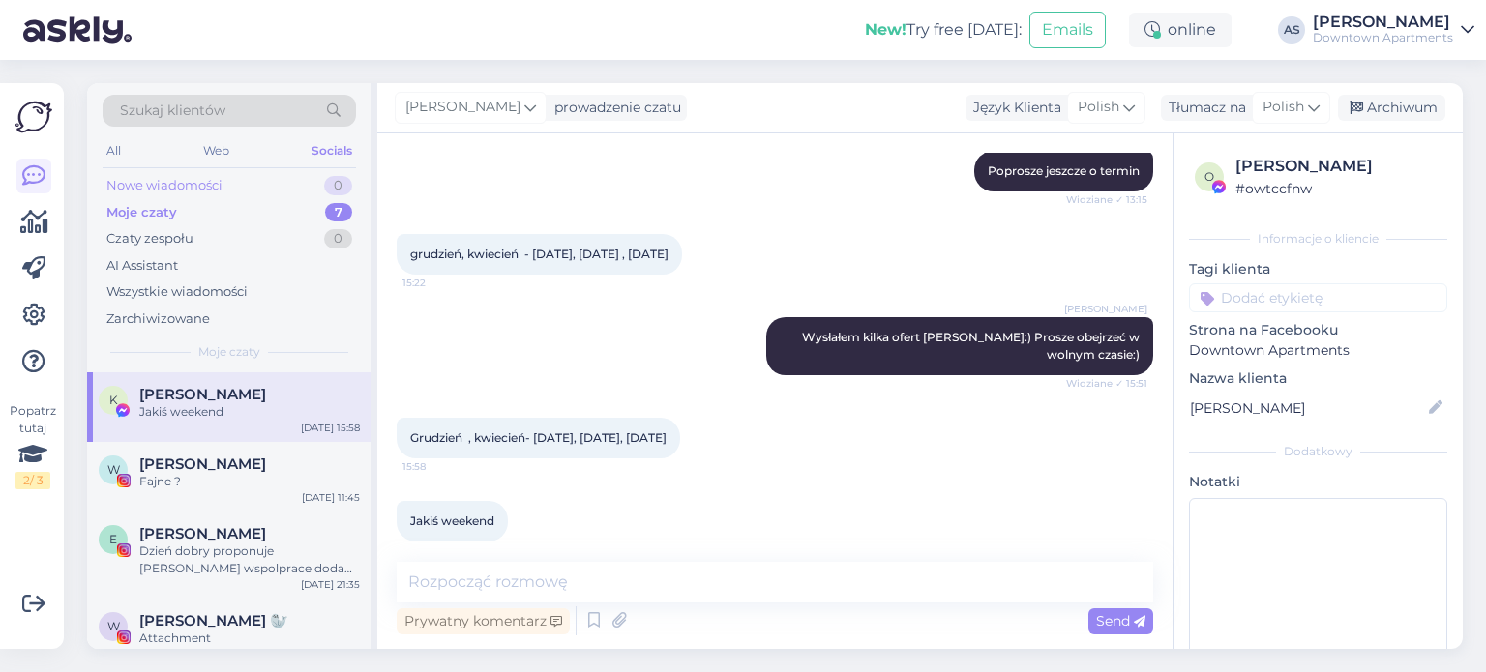
click at [267, 183] on div "Nowe wiadomości 0" at bounding box center [230, 185] width 254 height 27
